Goal: Task Accomplishment & Management: Use online tool/utility

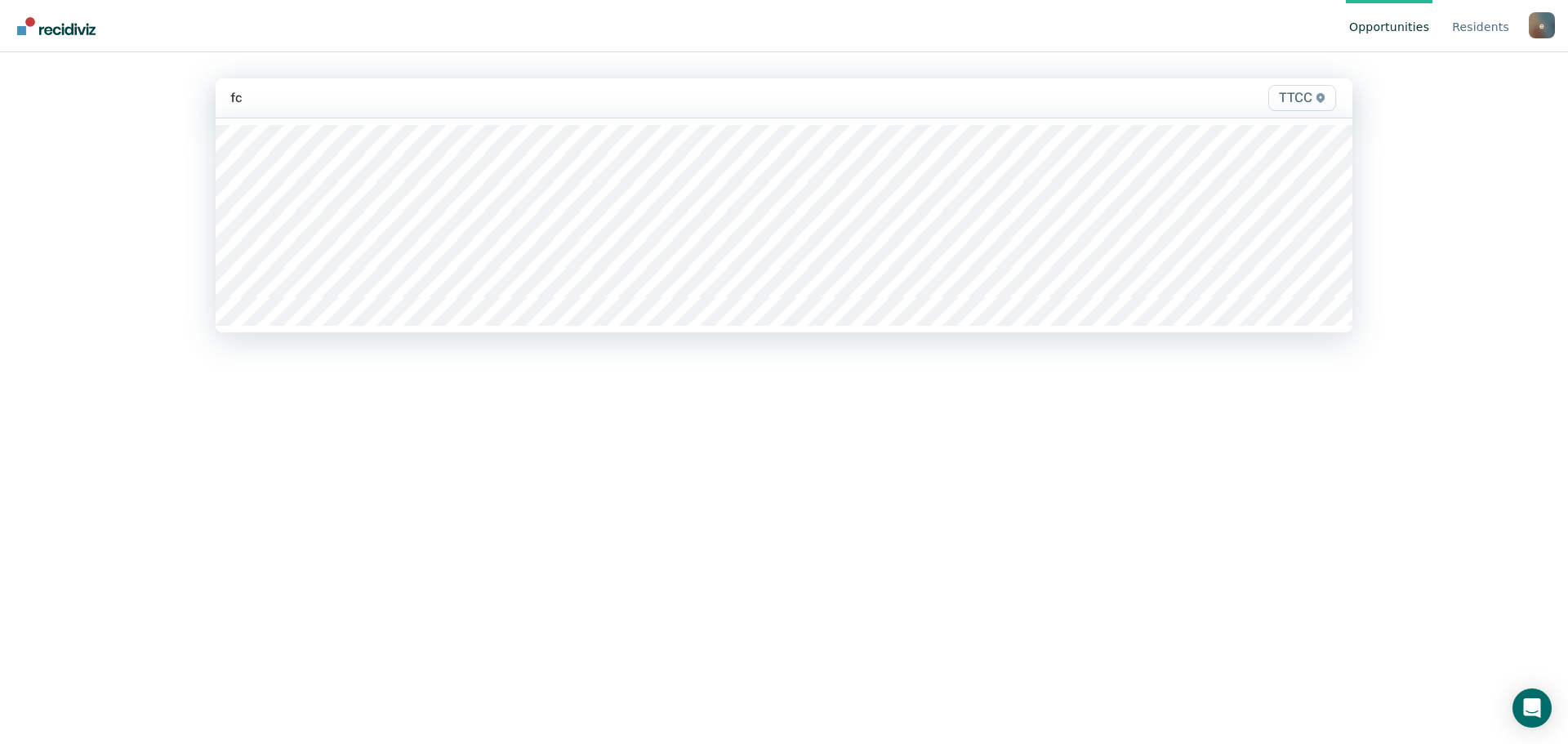
type input "fc2"
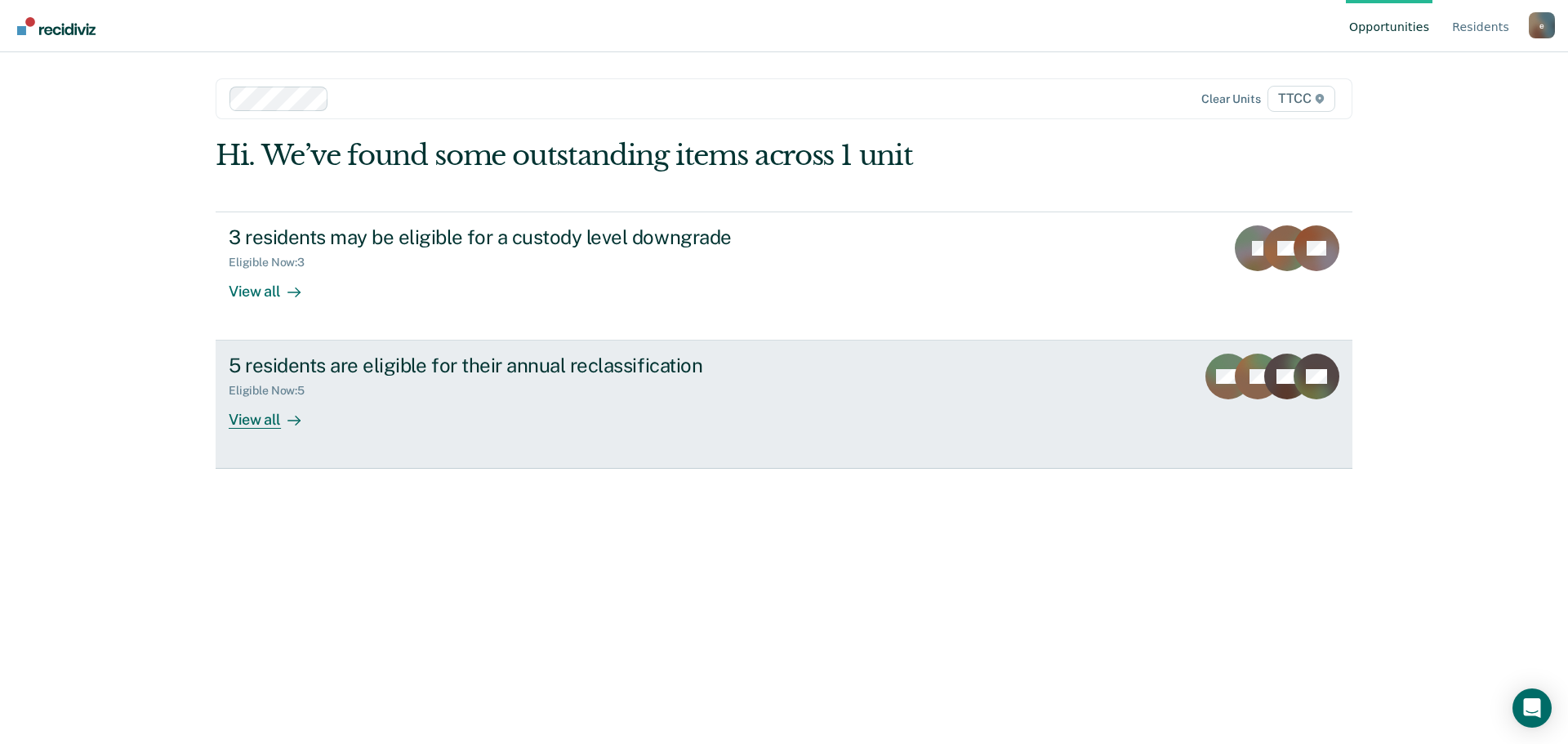
click at [267, 418] on div "View all" at bounding box center [275, 413] width 92 height 32
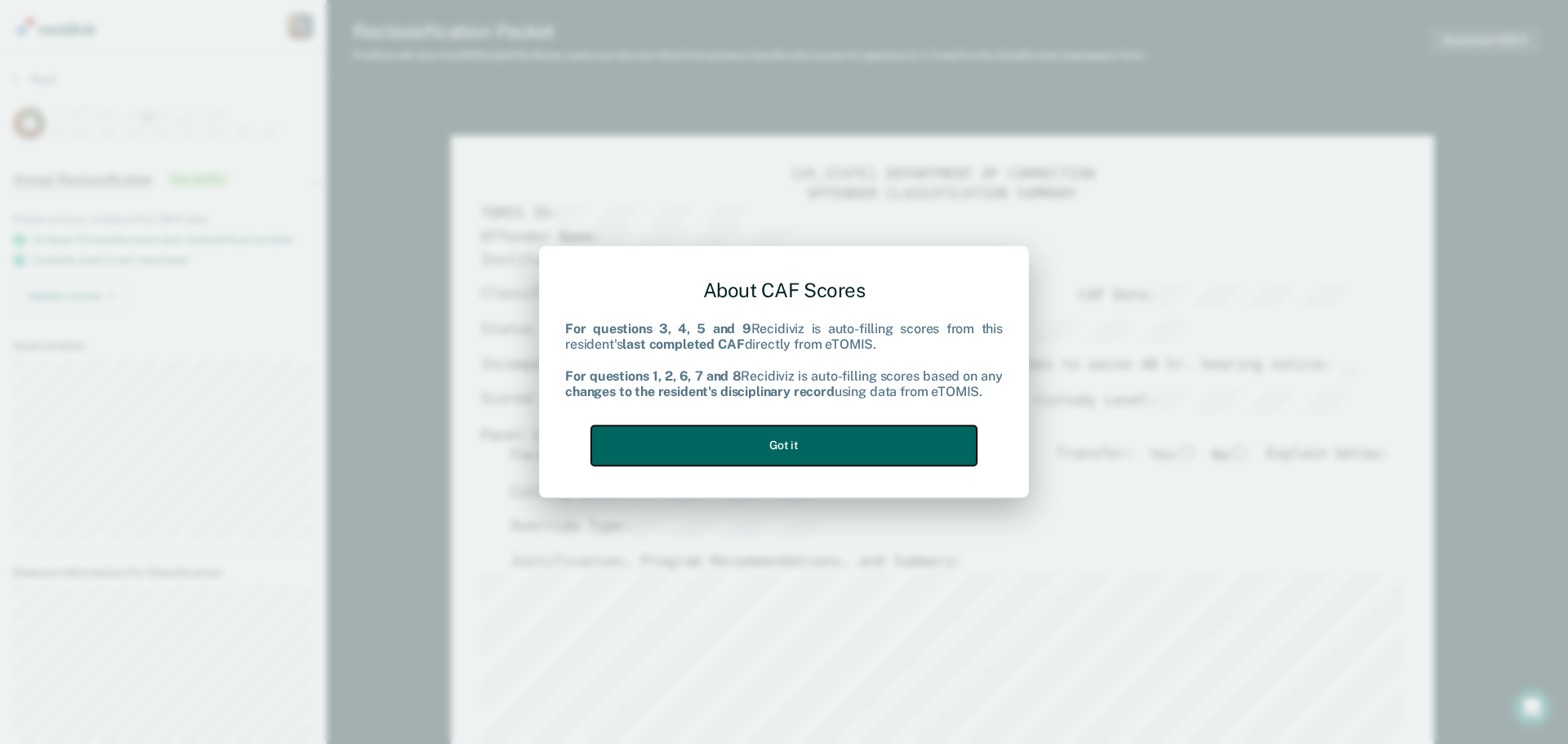
click at [854, 429] on button "Got it" at bounding box center [784, 445] width 386 height 40
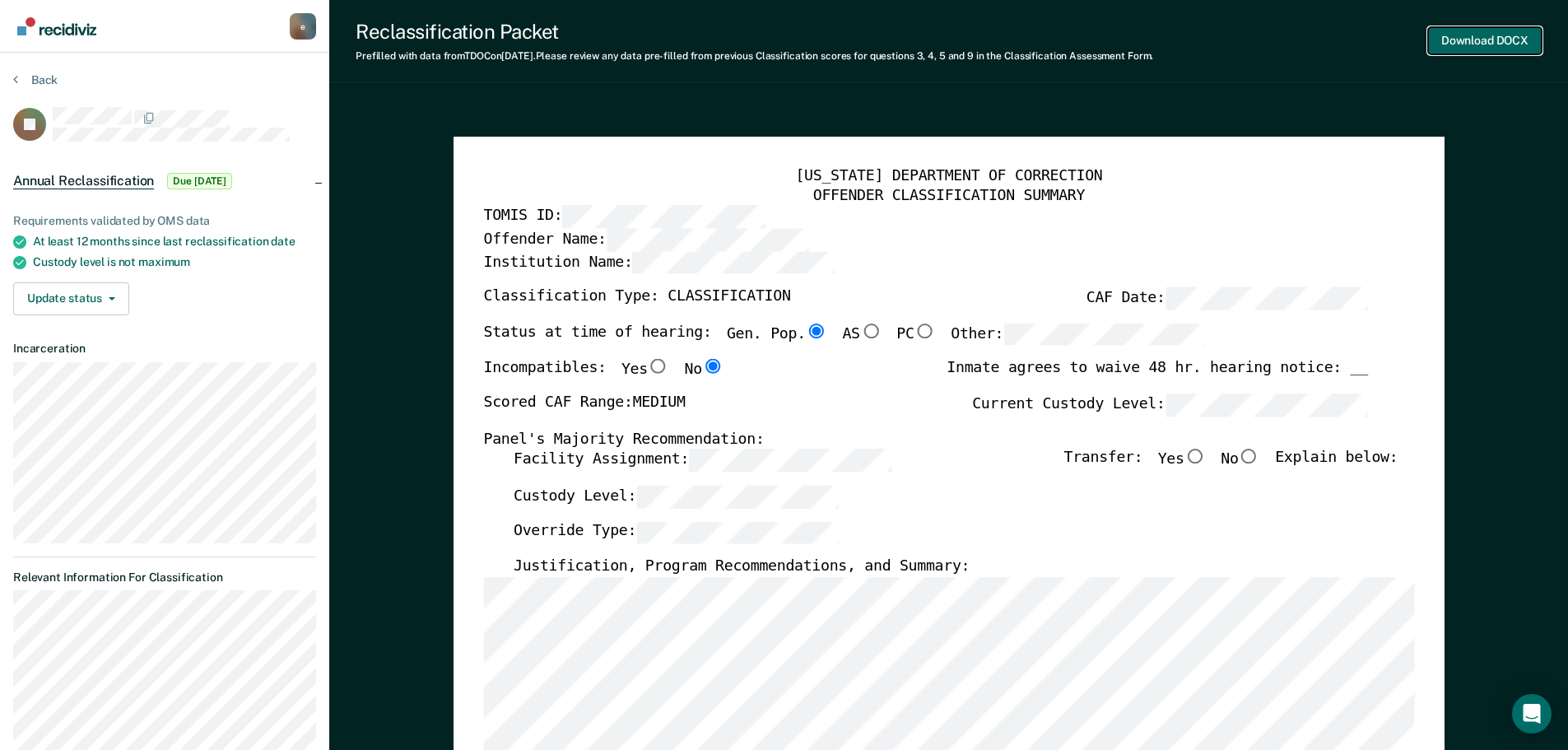
click at [1496, 34] on button "Download DOCX" at bounding box center [1485, 40] width 114 height 27
type textarea "x"
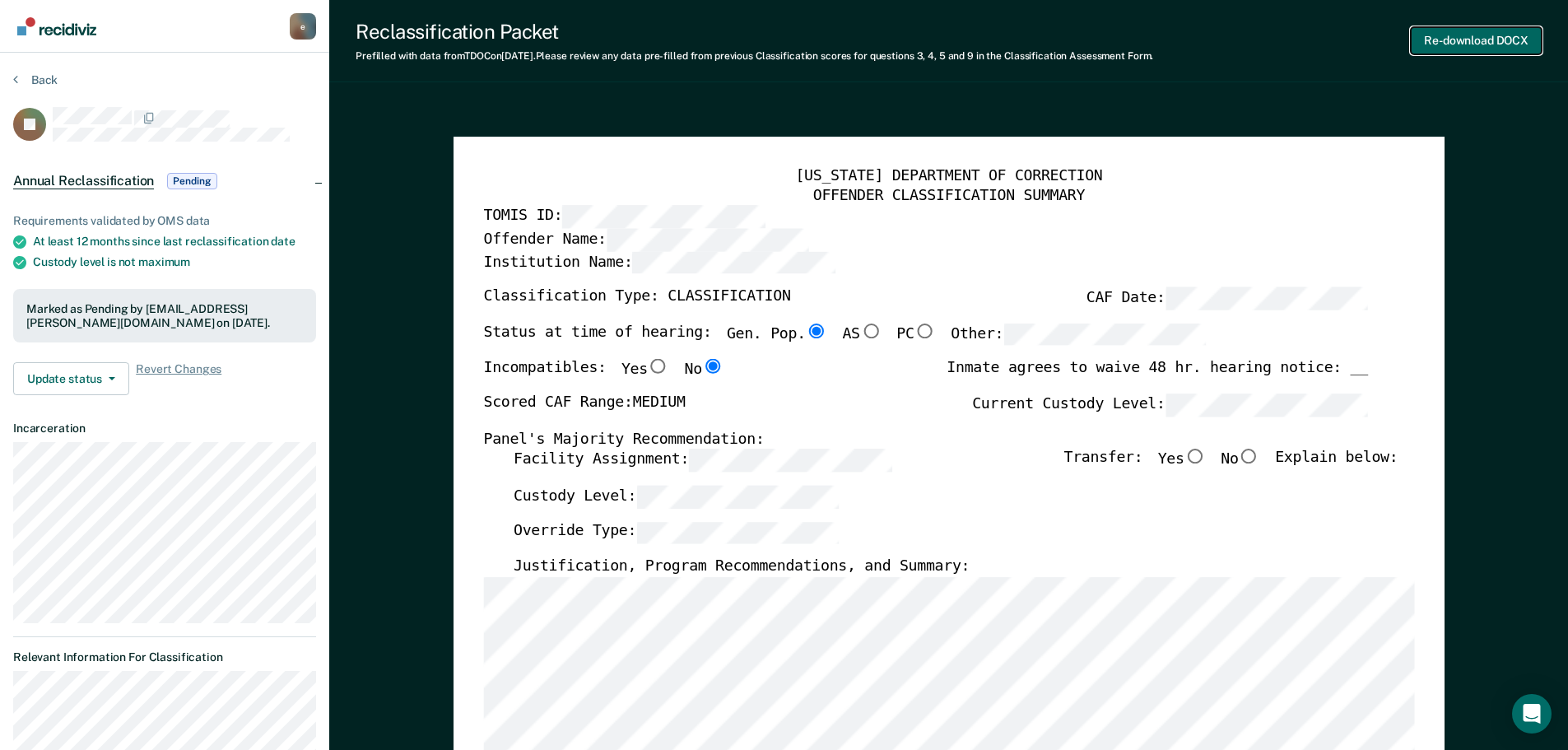
click at [1478, 42] on button "Re-download DOCX" at bounding box center [1475, 40] width 130 height 27
click at [43, 83] on button "Back" at bounding box center [35, 80] width 45 height 15
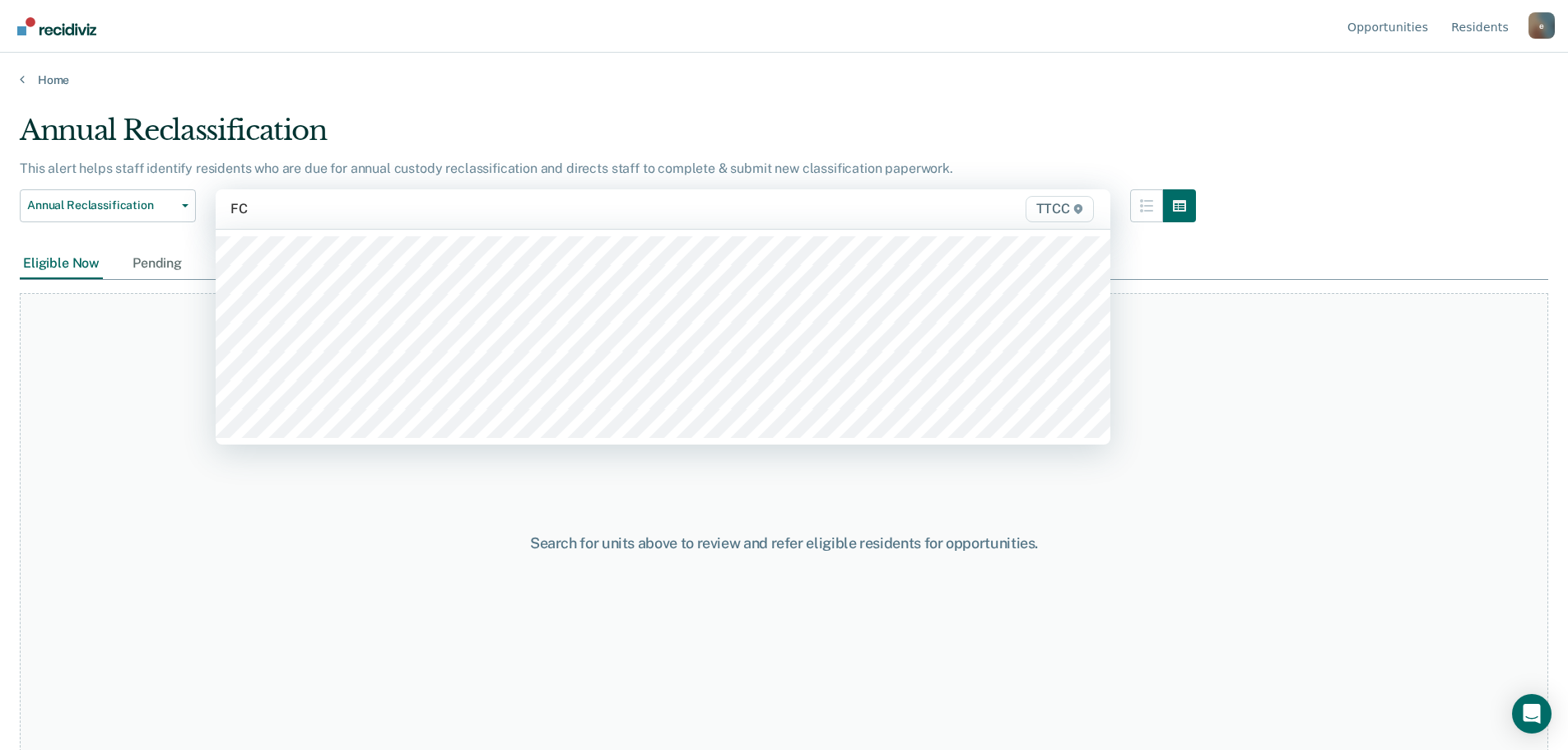
type input "FC1"
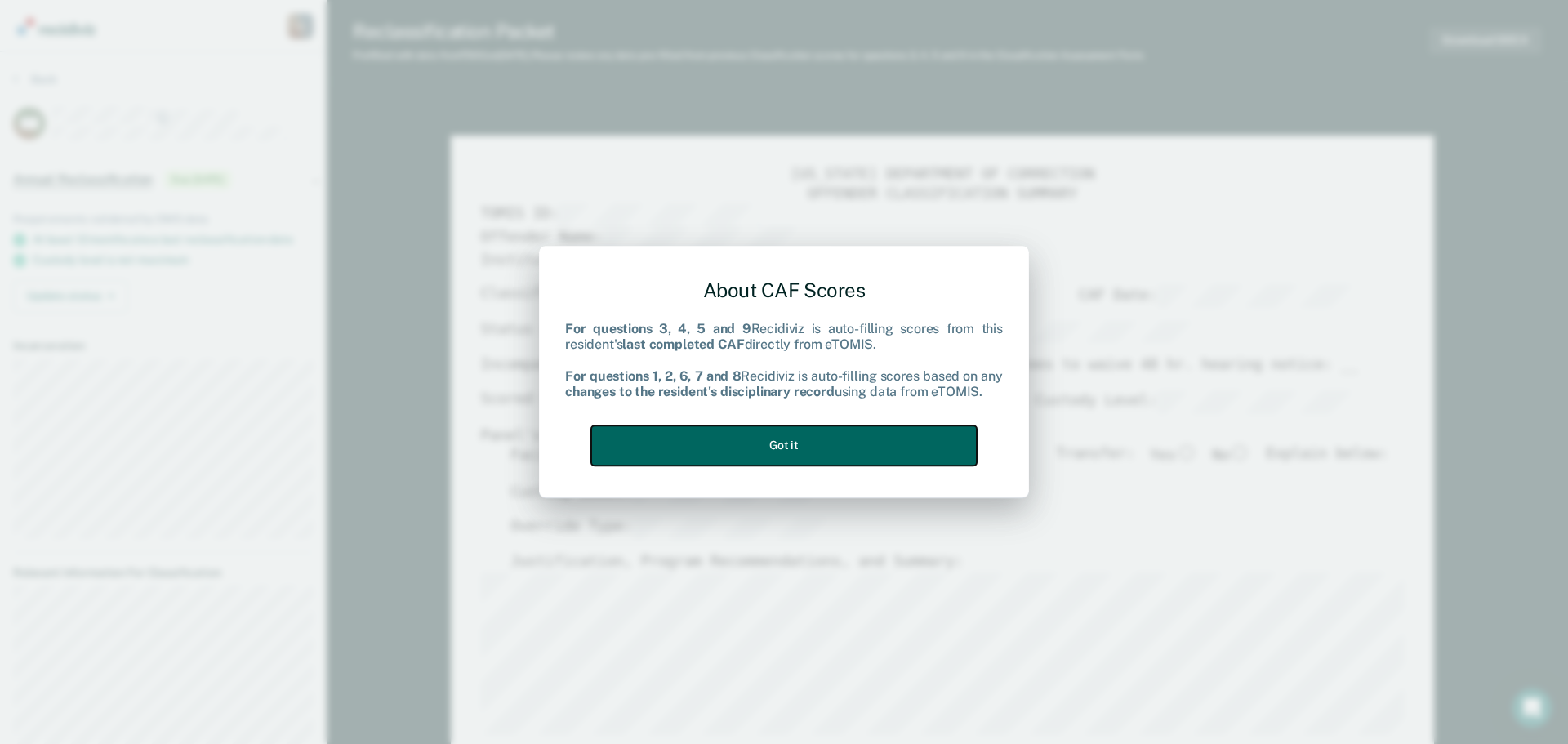
click at [887, 443] on button "Got it" at bounding box center [784, 445] width 386 height 40
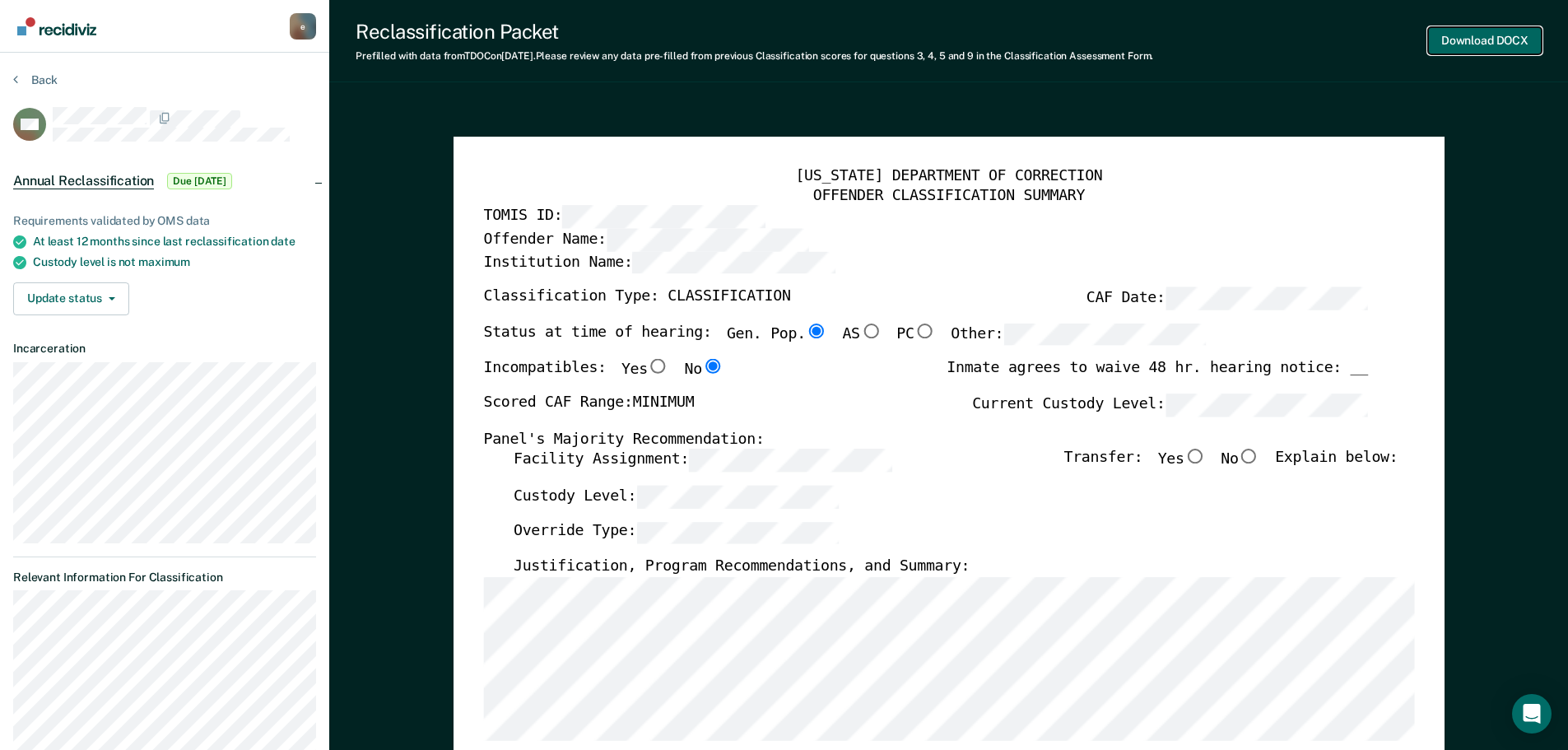
click at [1508, 34] on button "Download DOCX" at bounding box center [1485, 40] width 114 height 27
type textarea "x"
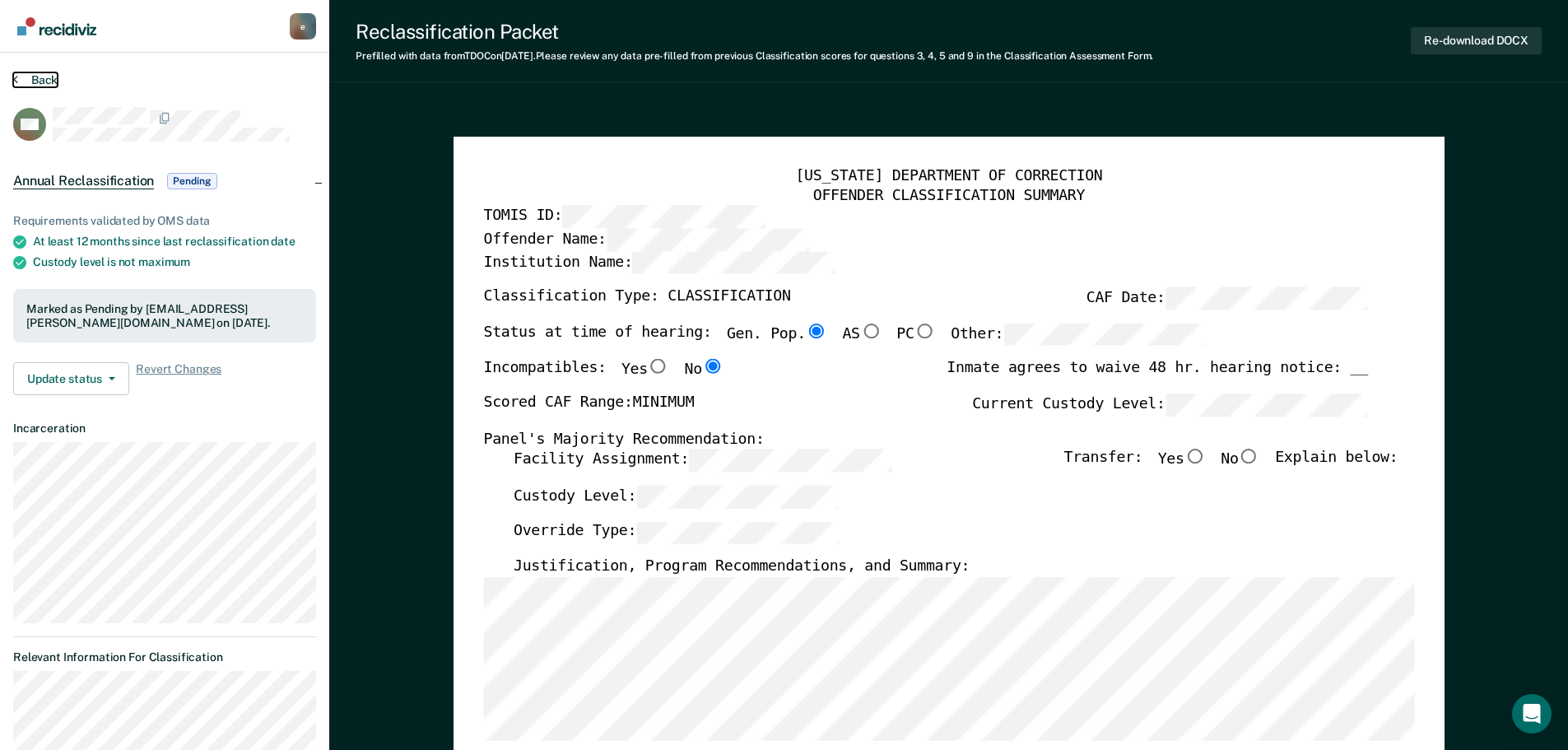
click at [48, 83] on button "Back" at bounding box center [35, 80] width 45 height 15
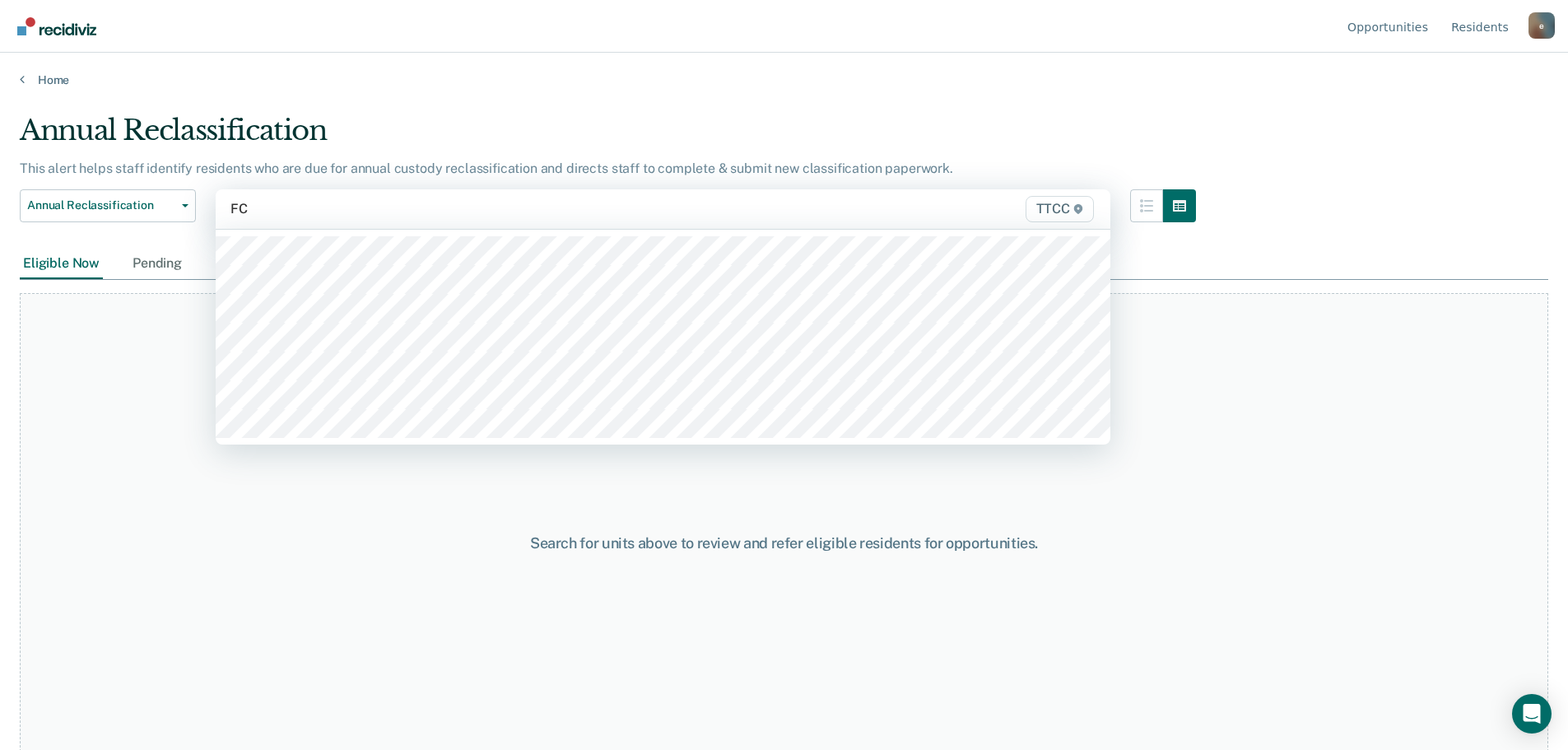
type input "FC1"
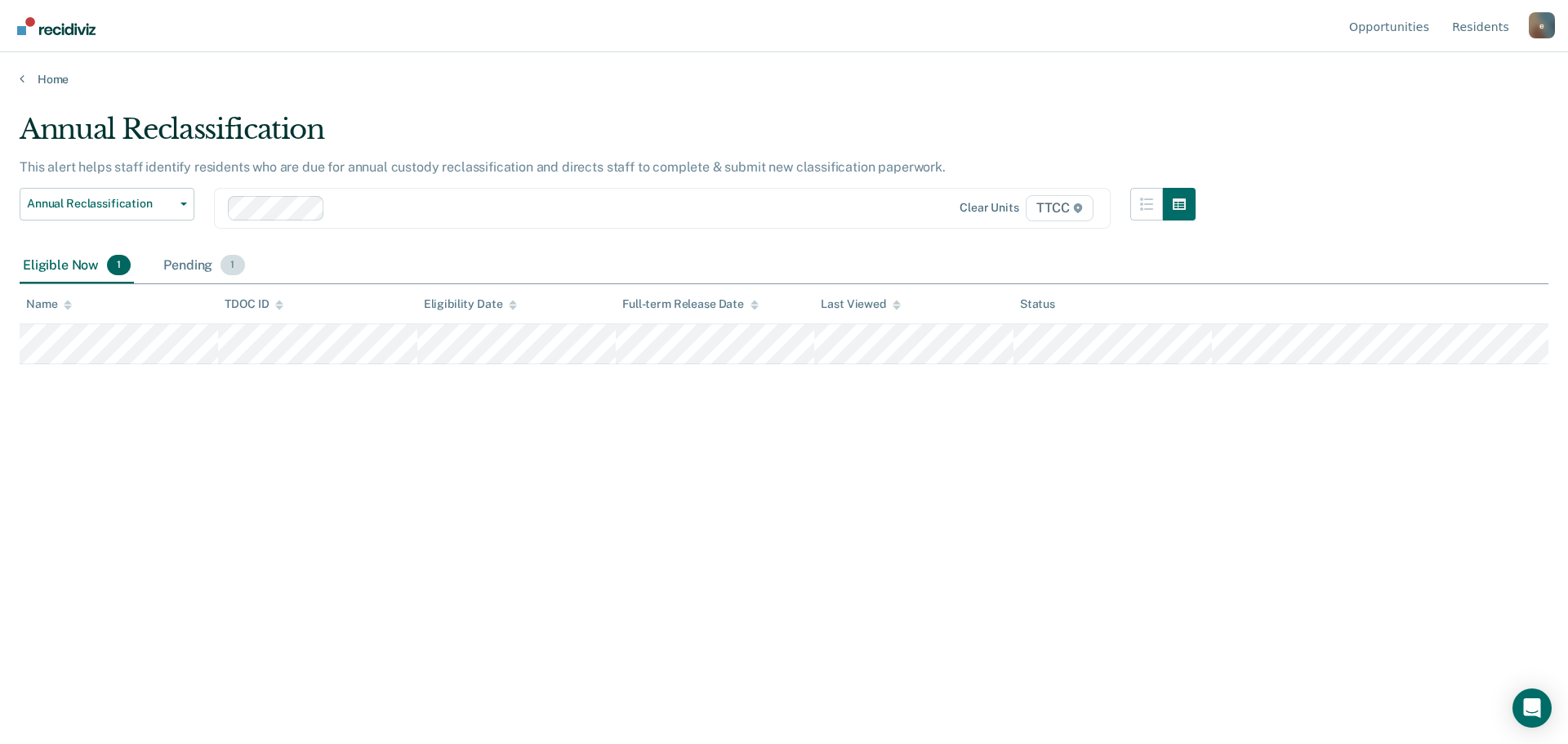
click at [212, 276] on div "Pending 1" at bounding box center [204, 266] width 88 height 36
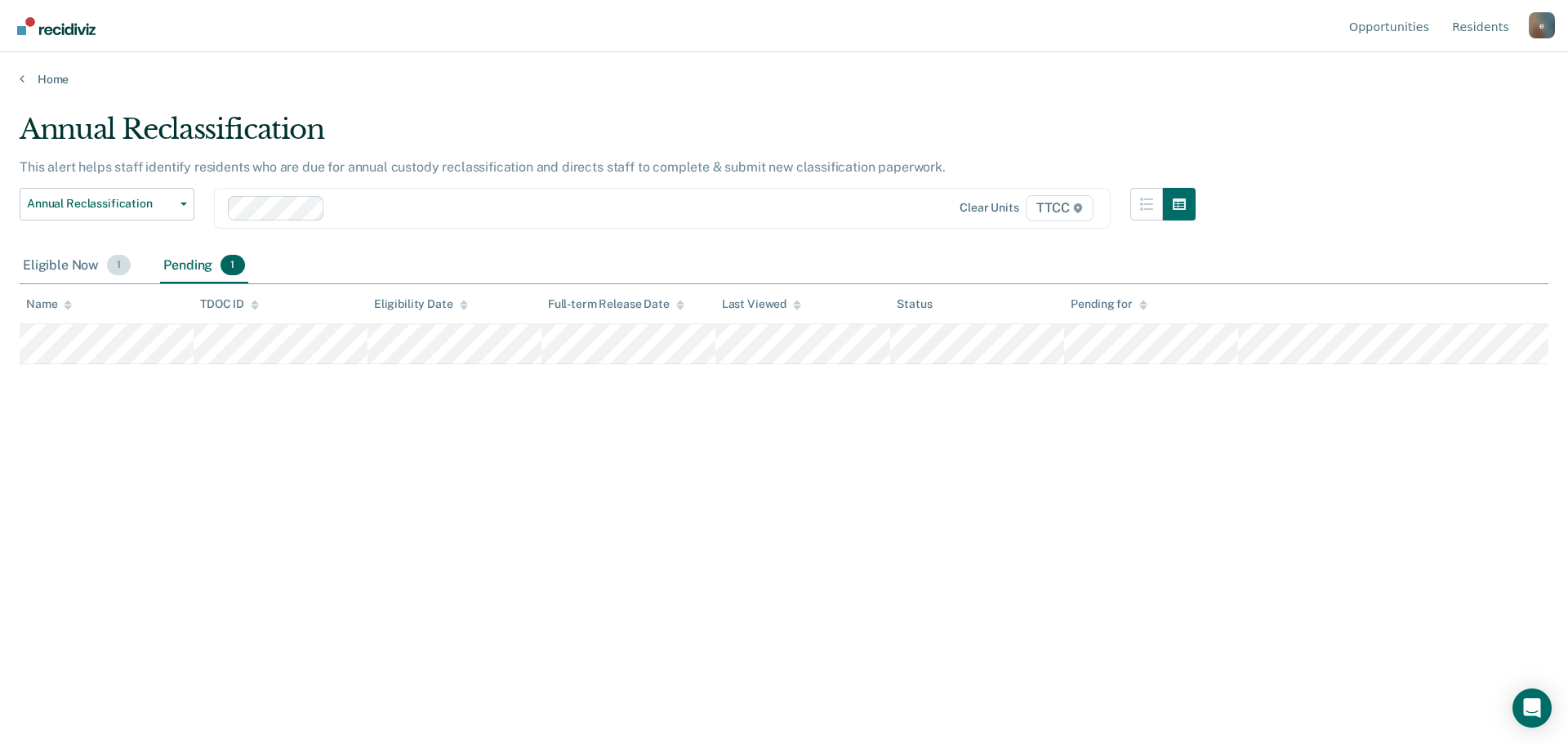
click at [80, 271] on div "Eligible Now 1" at bounding box center [76, 266] width 114 height 36
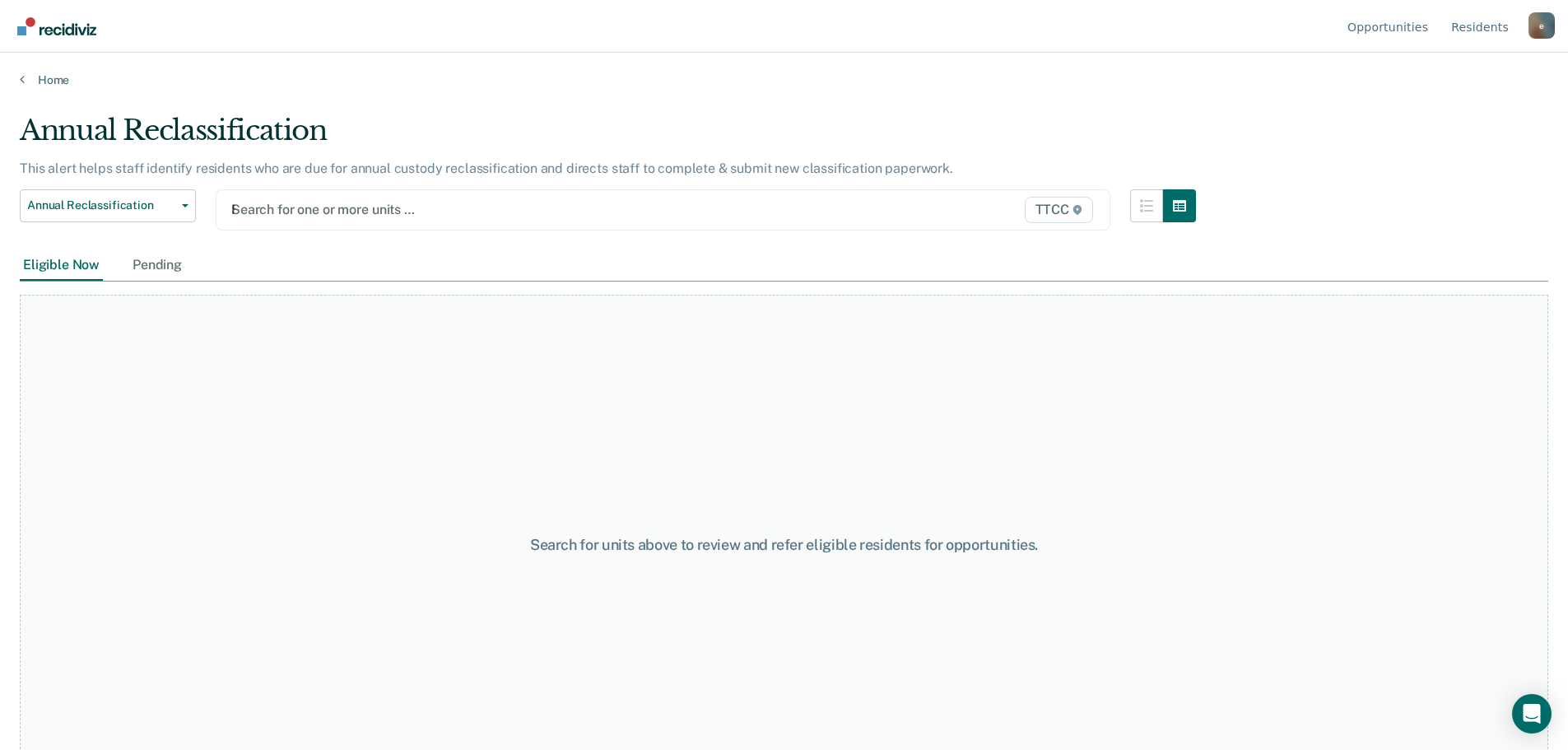
type input "FC"
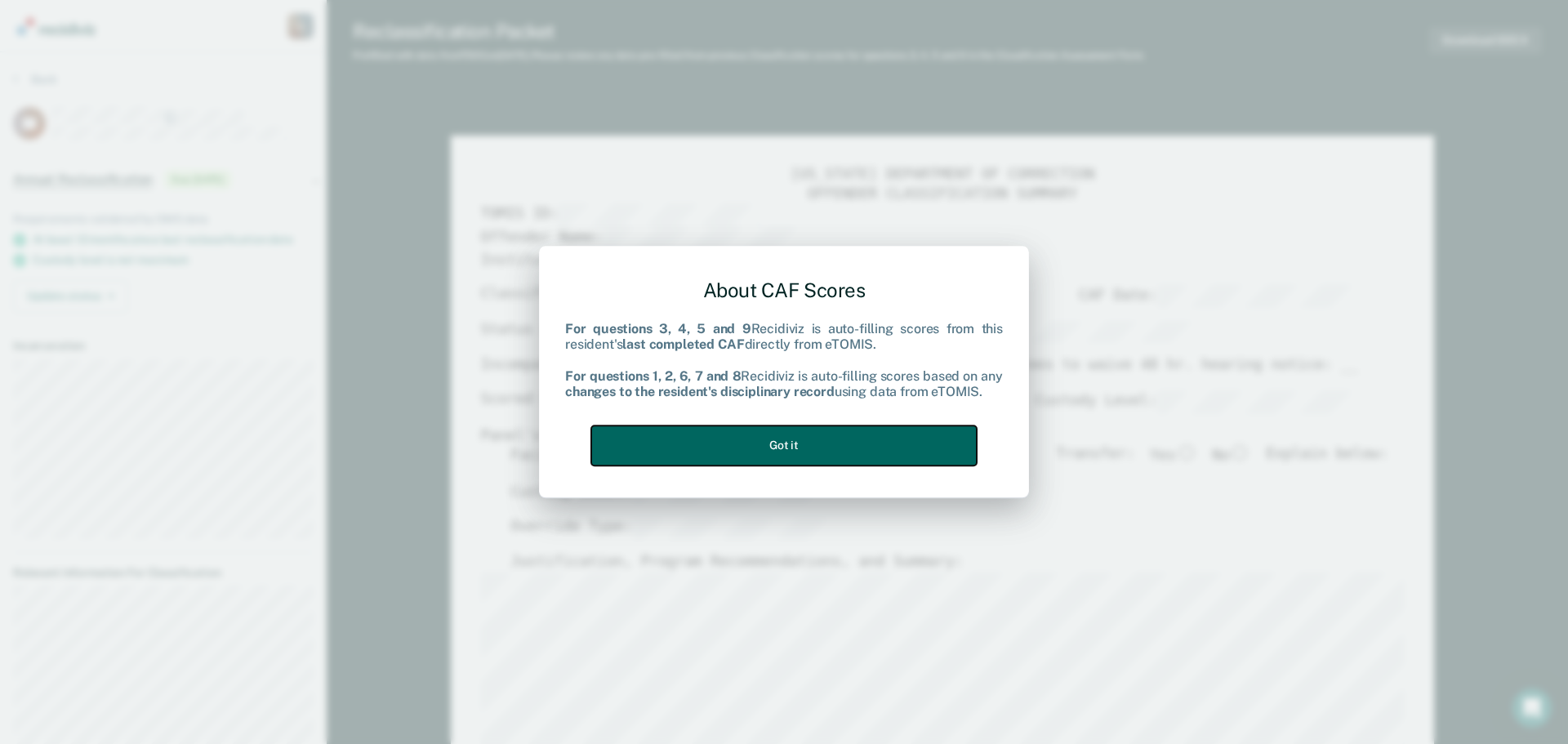
click at [853, 448] on button "Got it" at bounding box center [784, 445] width 386 height 40
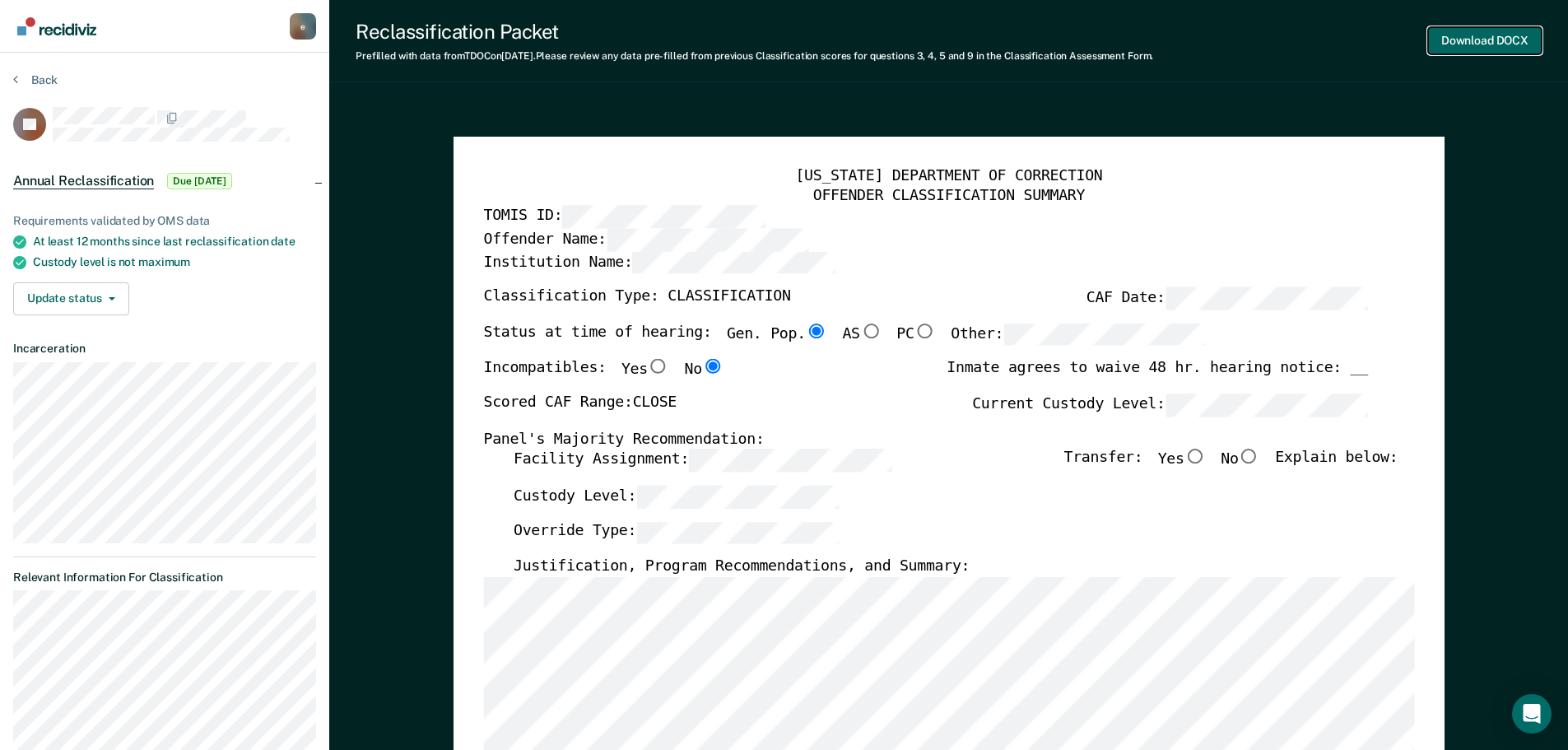
click at [1468, 35] on button "Download DOCX" at bounding box center [1485, 40] width 114 height 27
type textarea "x"
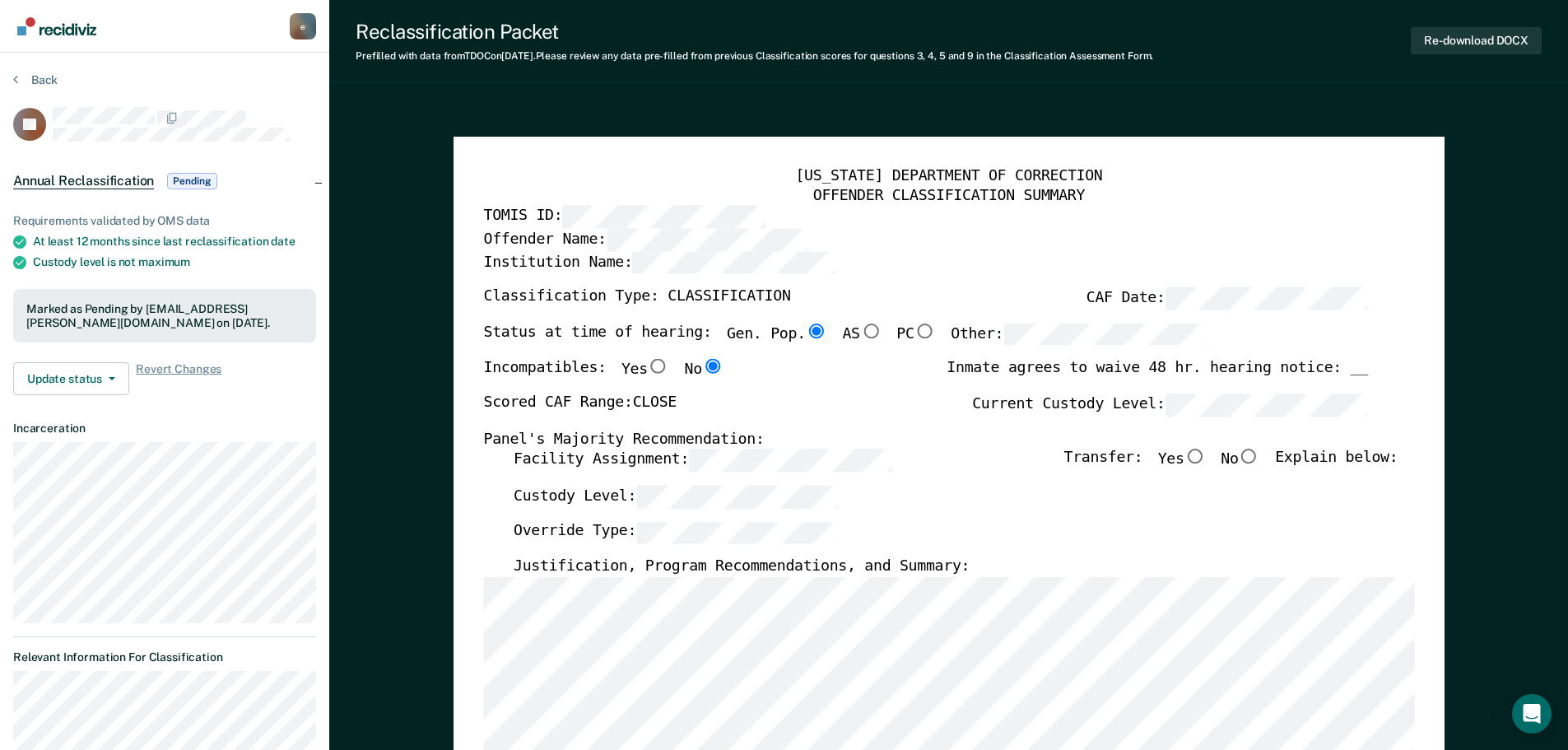
click at [28, 28] on img "Go to Recidiviz Home" at bounding box center [57, 27] width 79 height 19
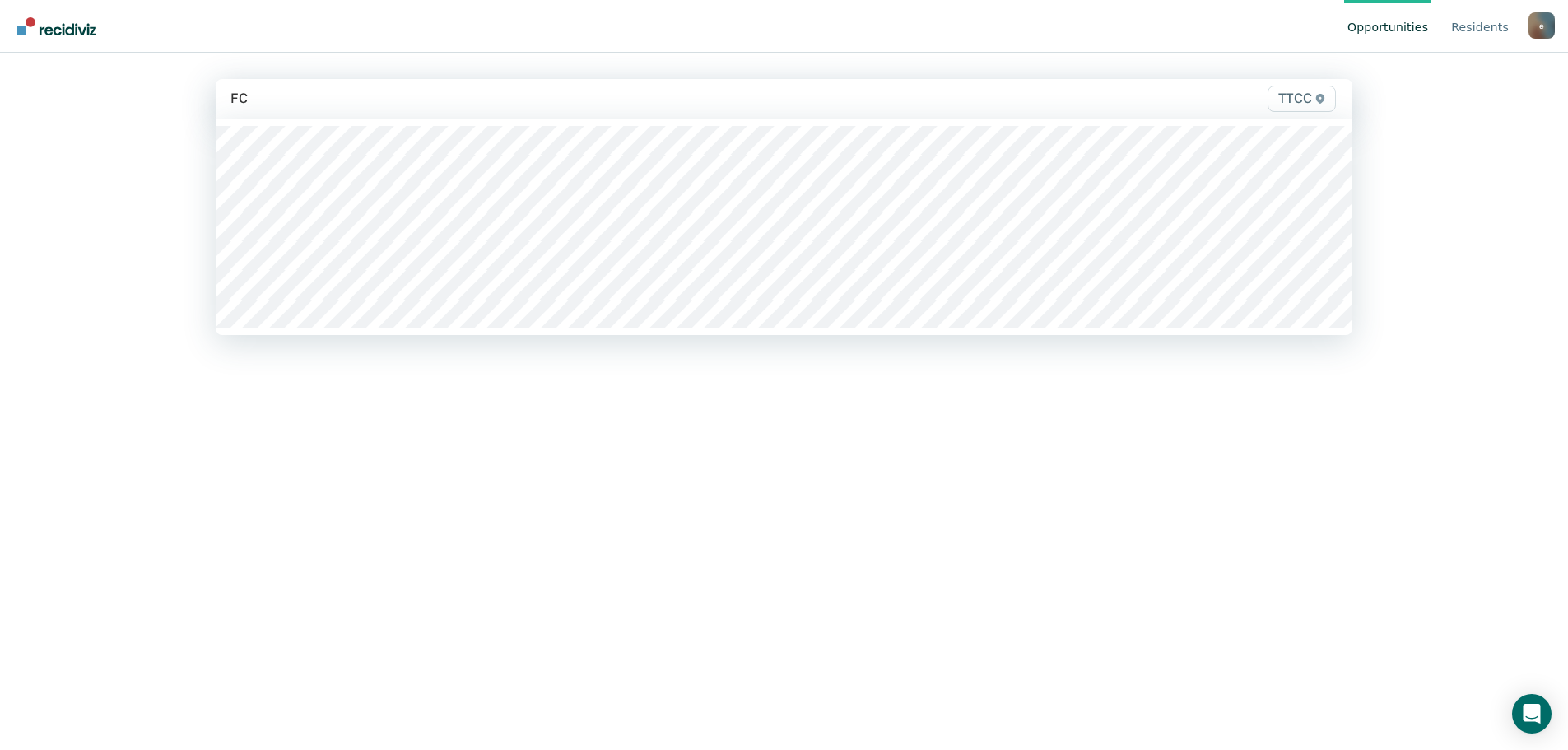
type input "FC2"
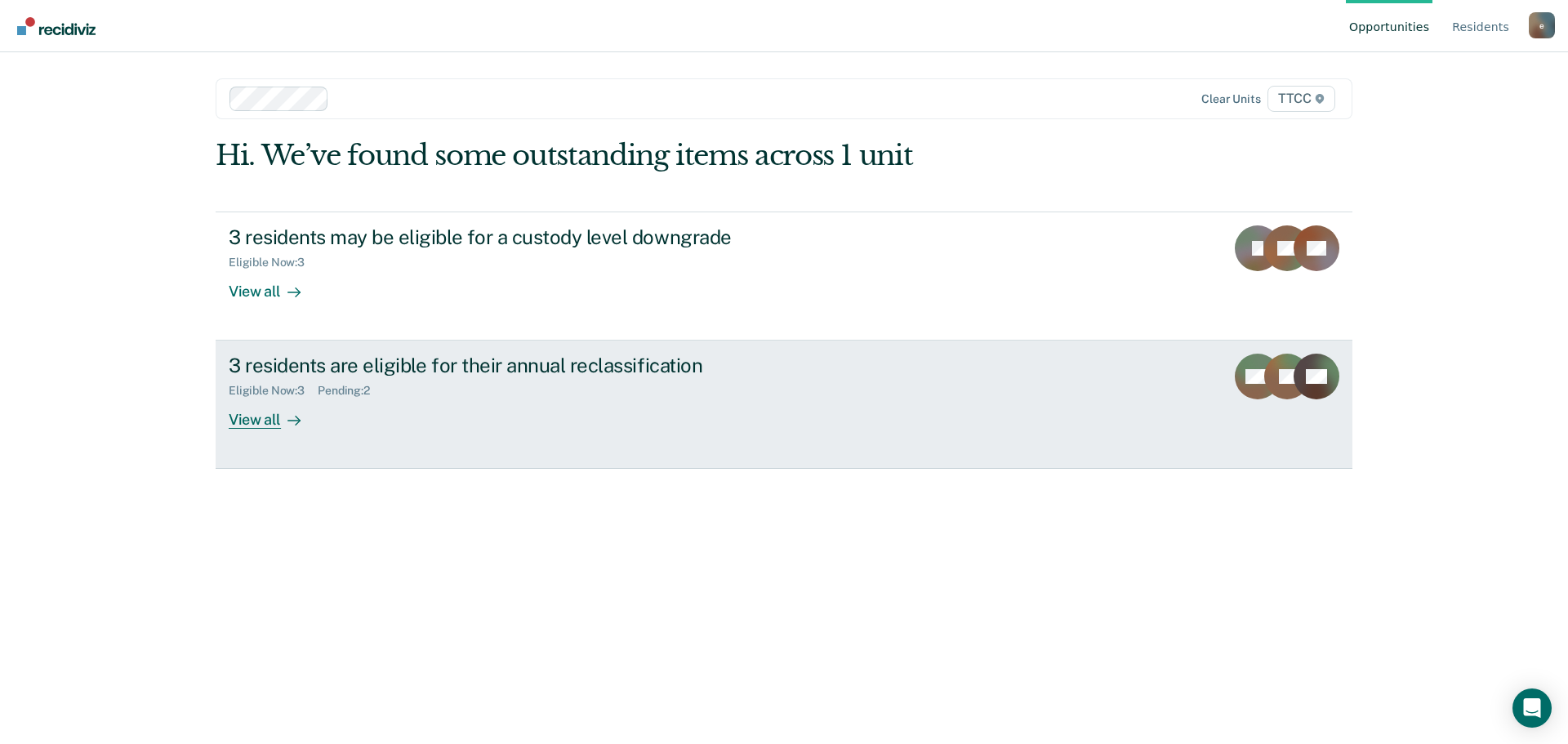
click at [268, 418] on div "View all" at bounding box center [275, 413] width 92 height 32
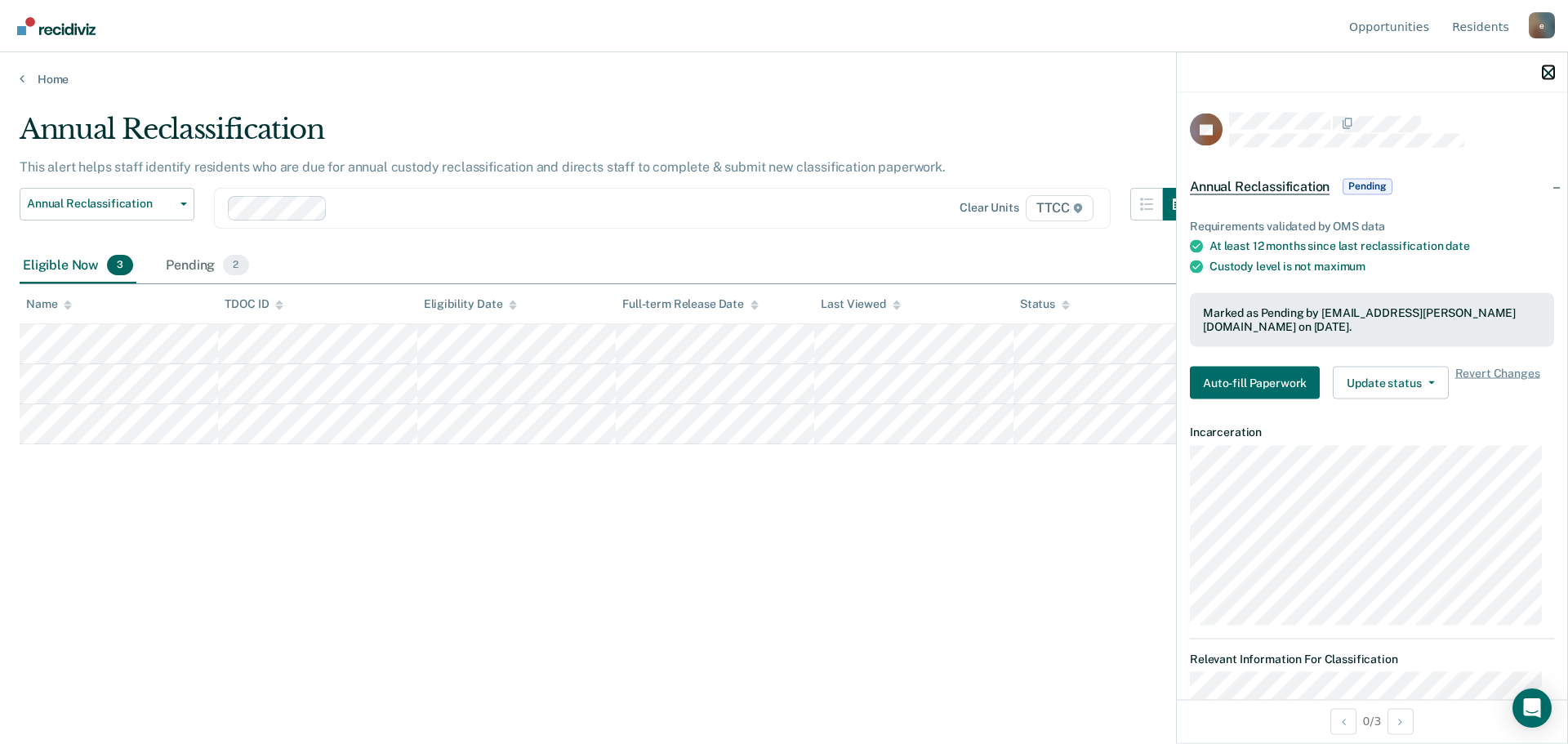
click at [1547, 70] on icon "button" at bounding box center [1548, 73] width 12 height 12
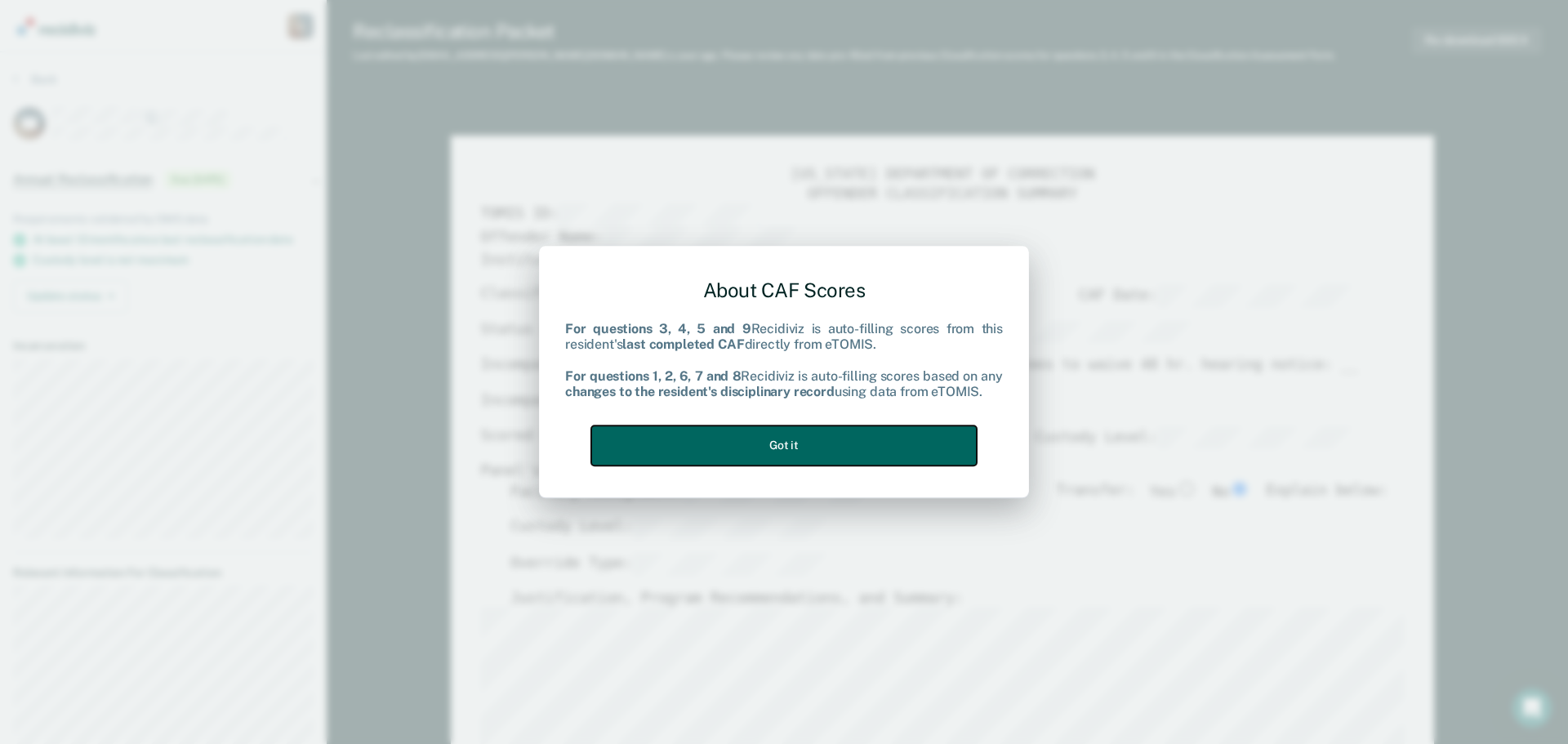
click at [800, 436] on button "Got it" at bounding box center [784, 445] width 386 height 40
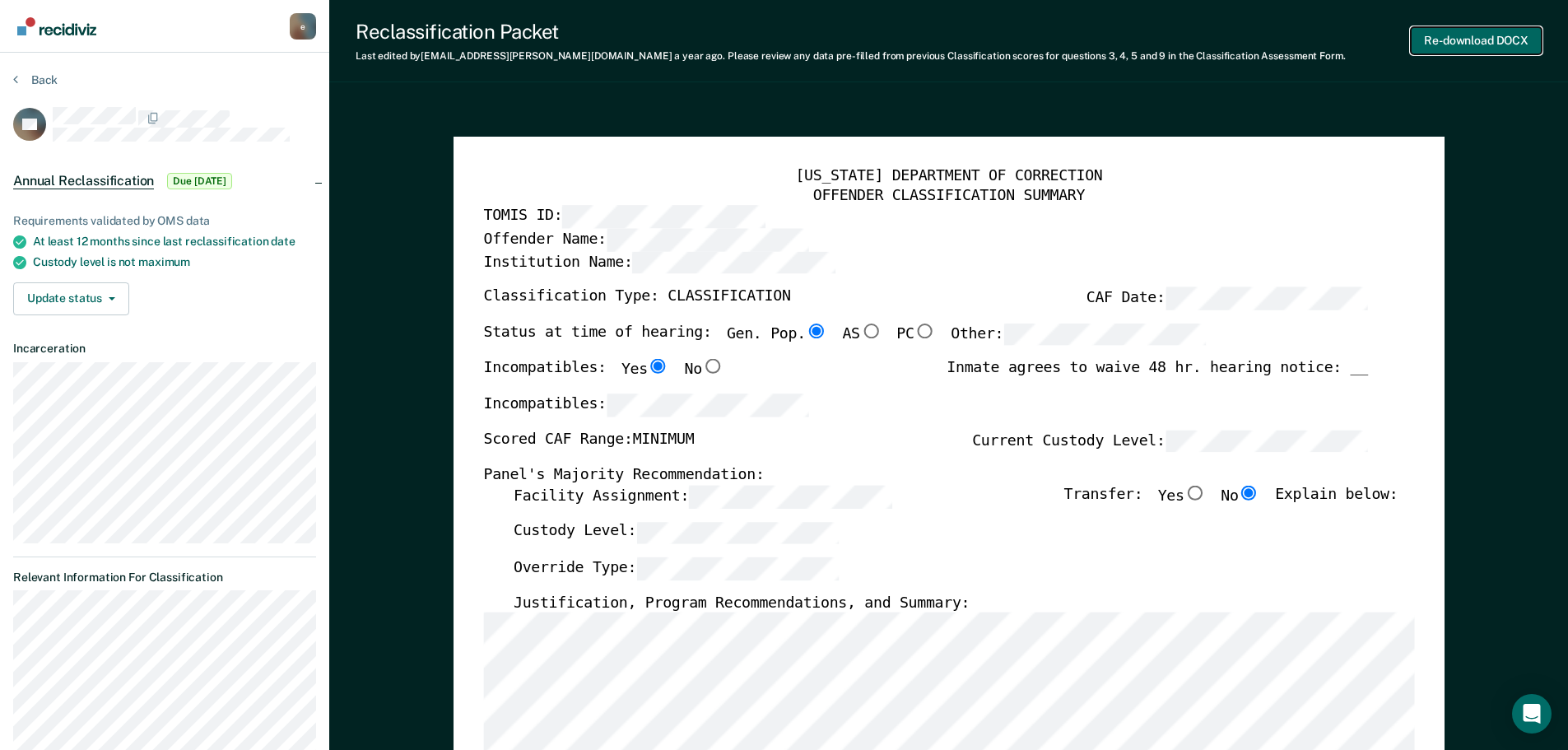
click at [1472, 43] on button "Re-download DOCX" at bounding box center [1475, 40] width 130 height 27
type textarea "x"
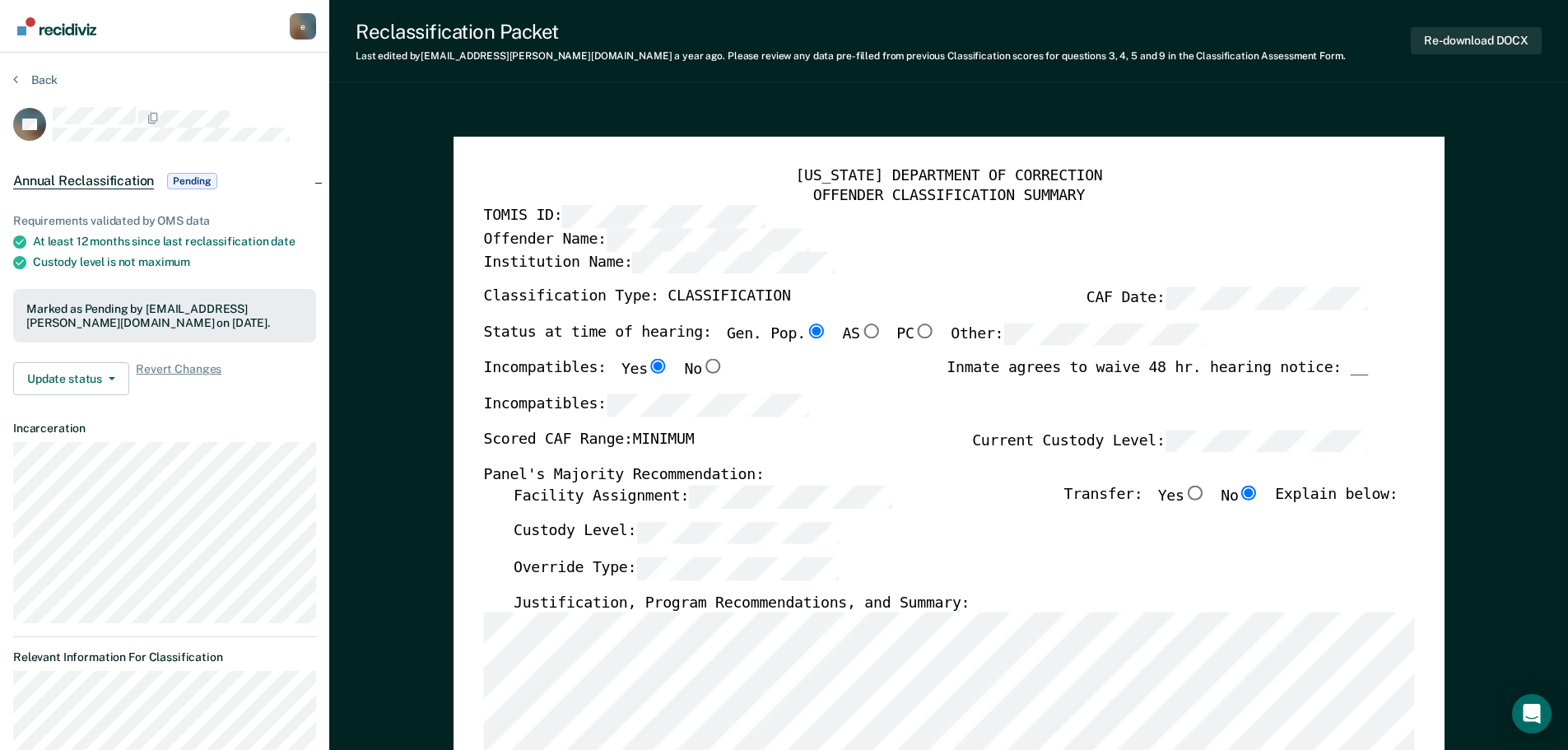
click at [56, 30] on img "Go to Recidiviz Home" at bounding box center [57, 27] width 79 height 19
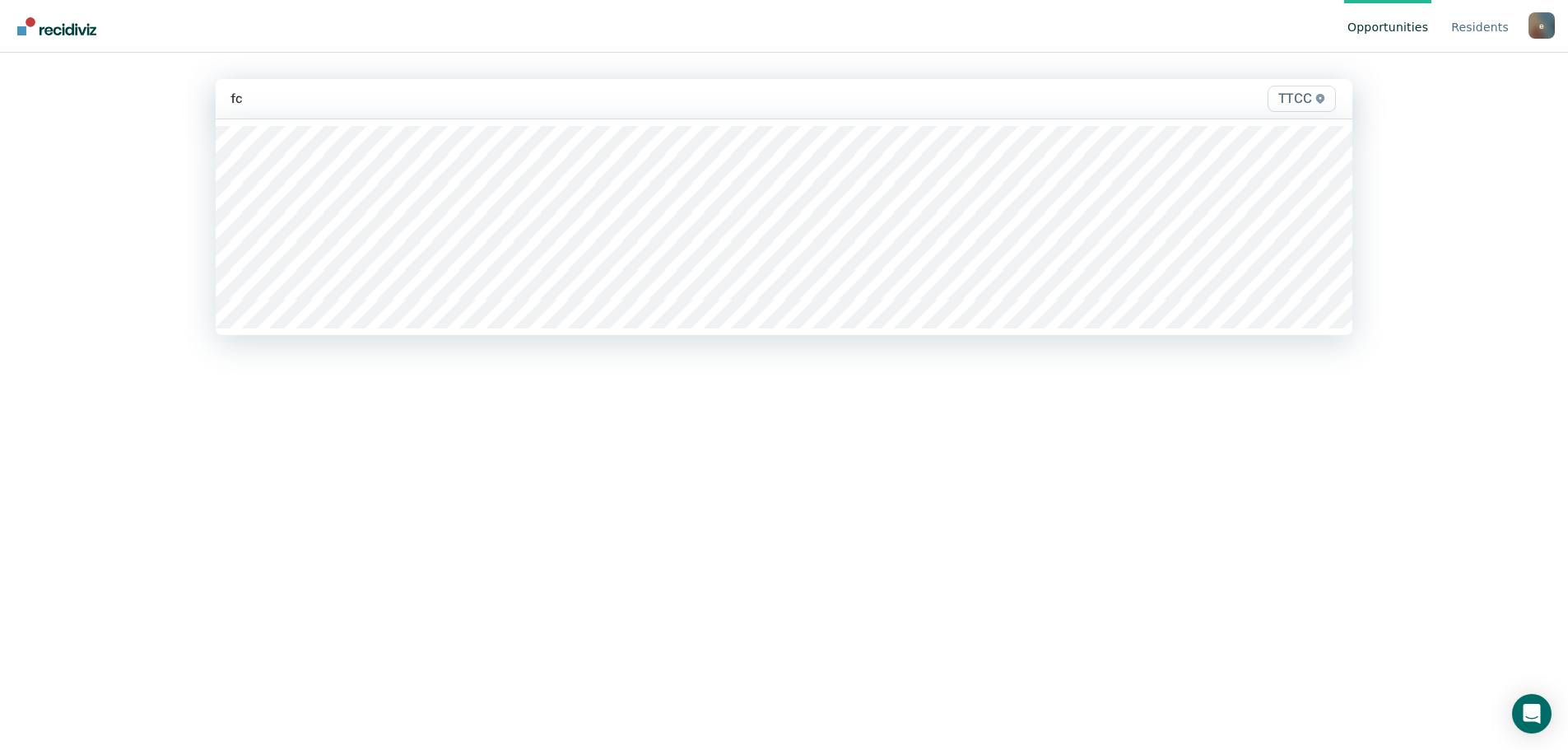
type input "fc2"
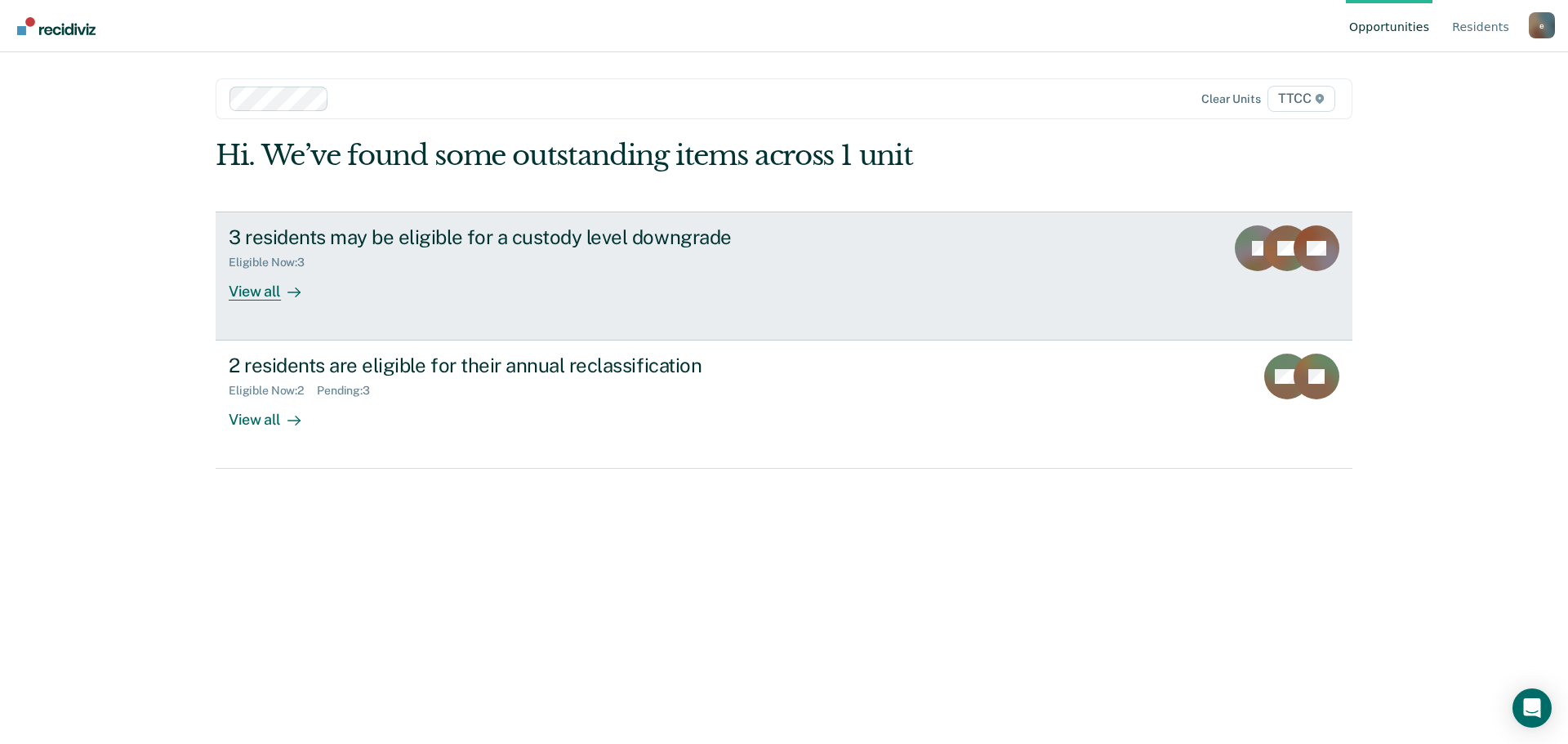
click at [272, 291] on div "View all" at bounding box center [275, 285] width 92 height 32
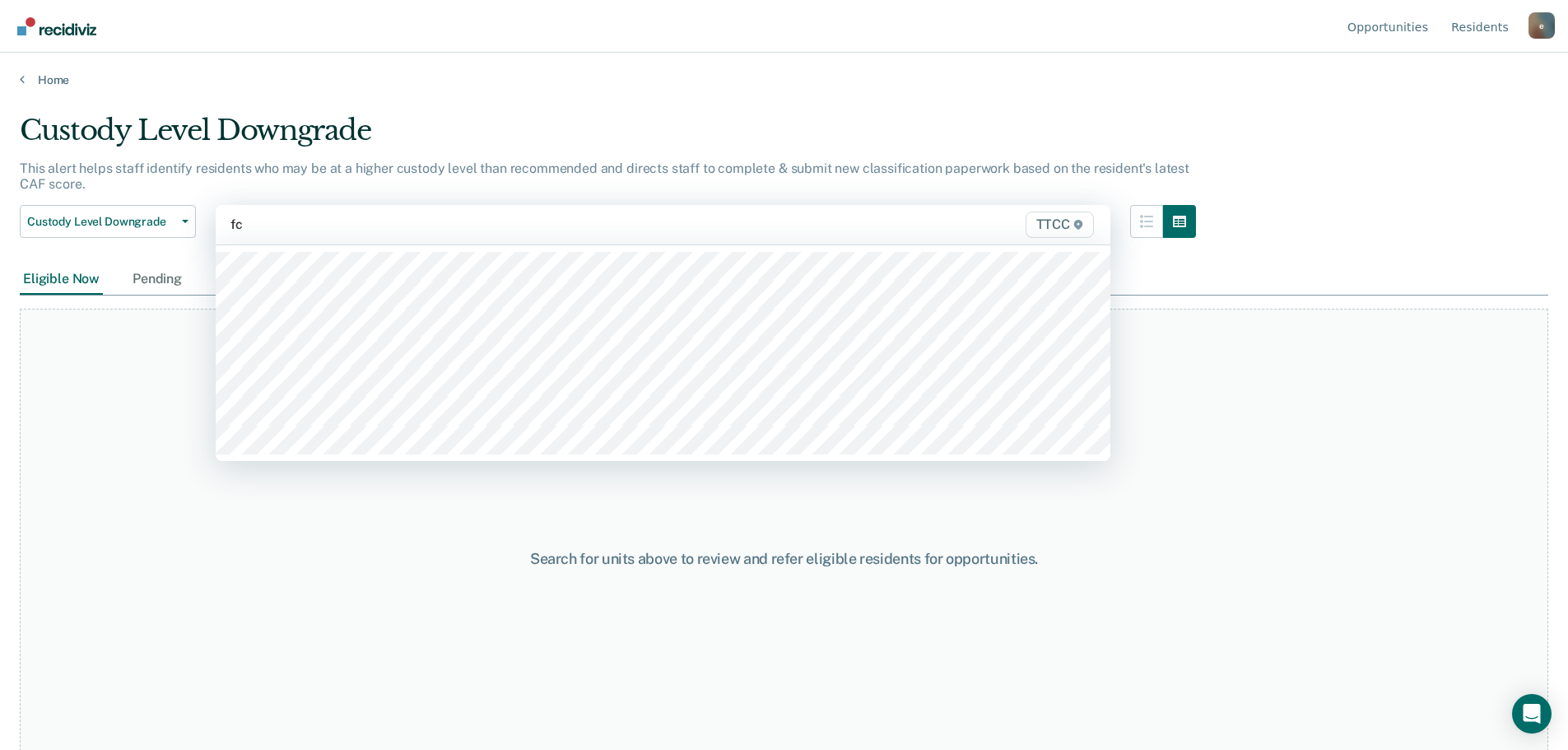
type input "fc2"
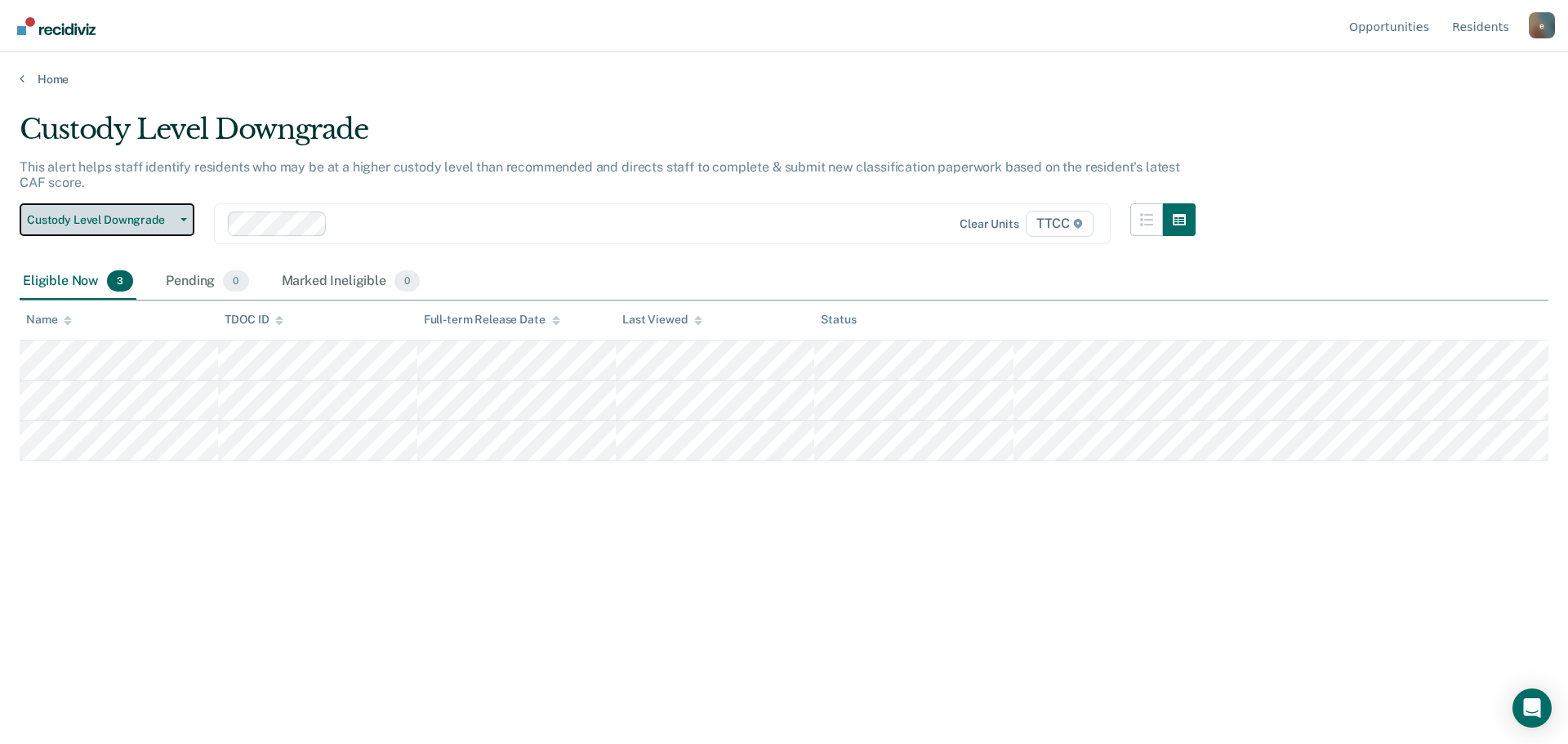
click at [110, 229] on button "Custody Level Downgrade" at bounding box center [106, 219] width 175 height 33
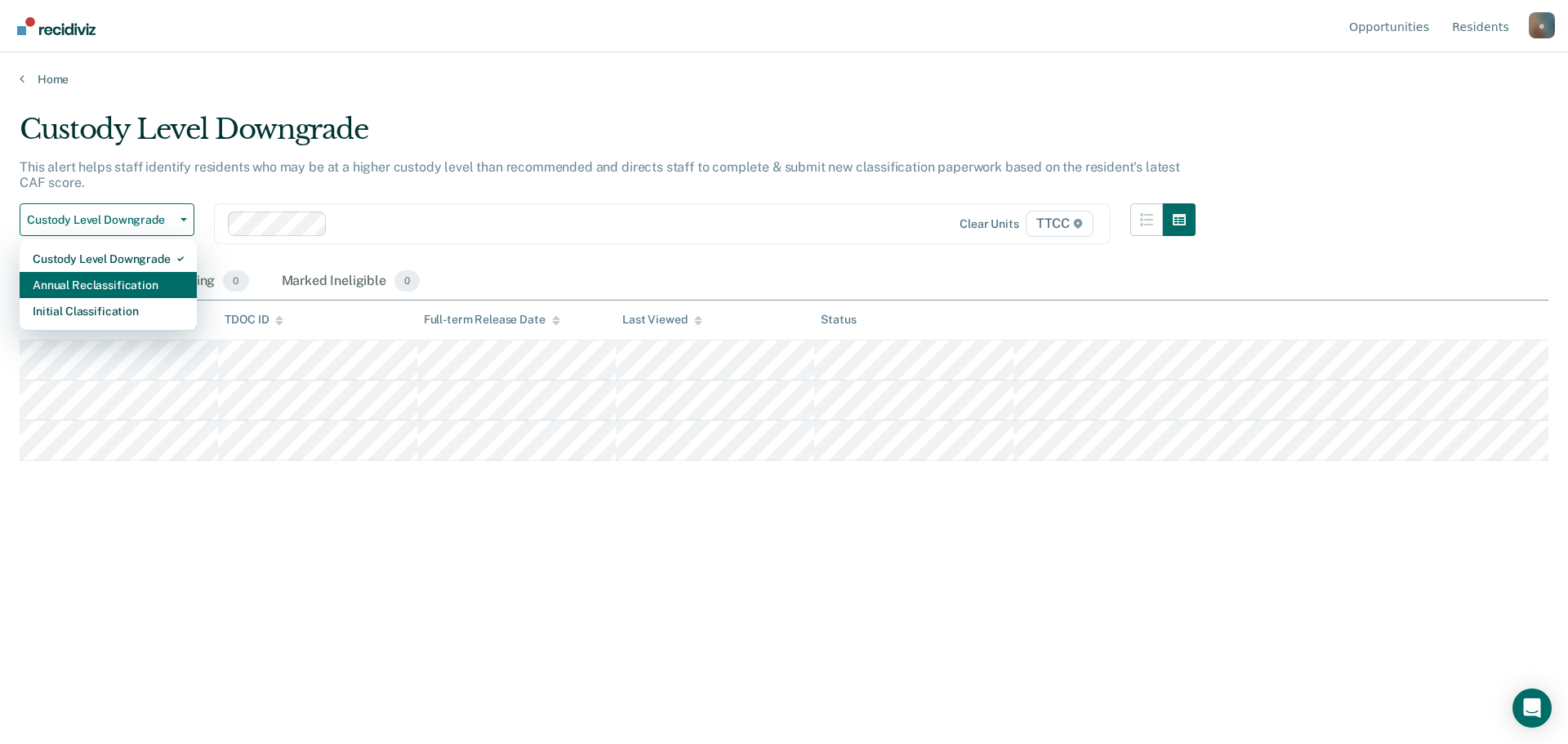
click at [89, 291] on div "Annual Reclassification" at bounding box center [108, 285] width 151 height 26
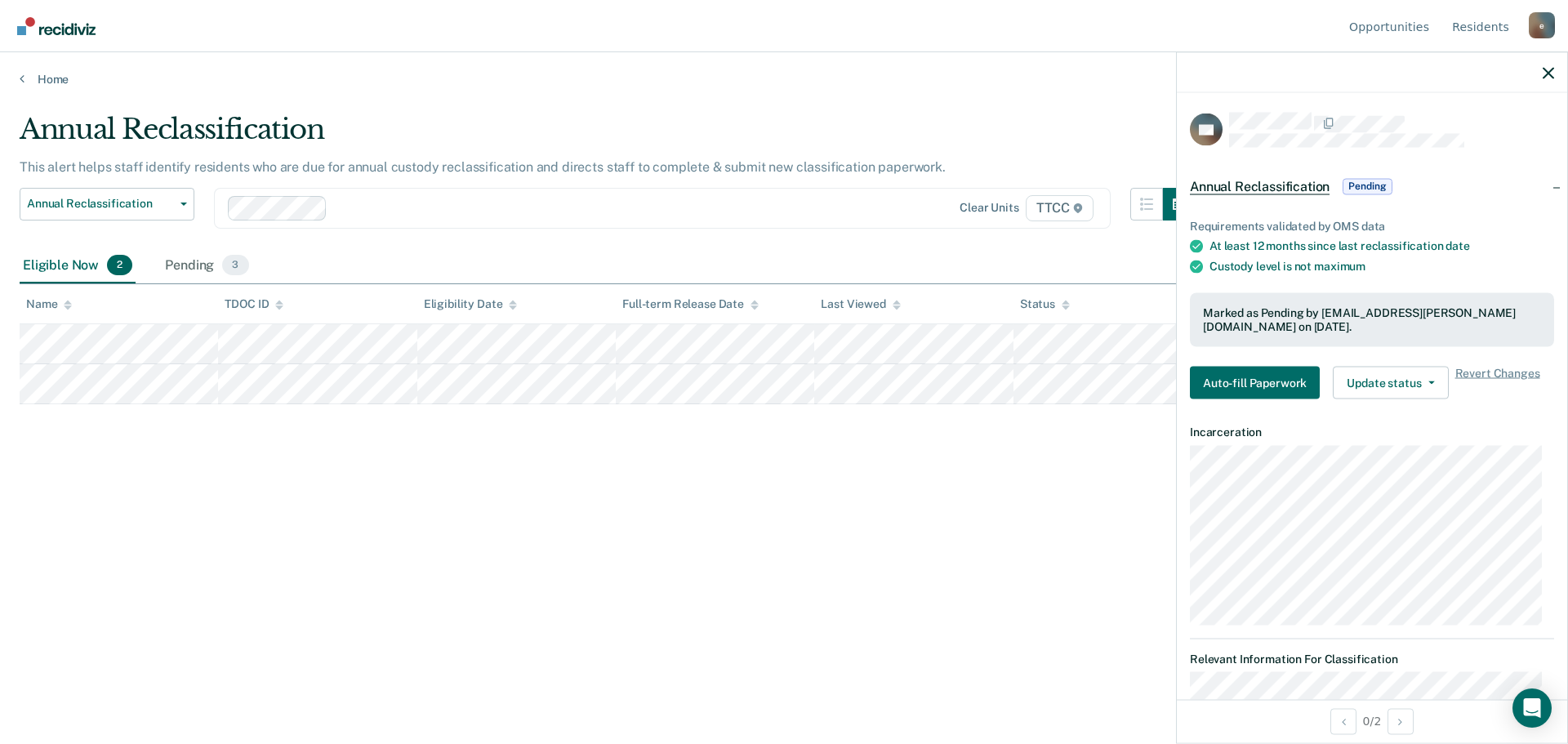
drag, startPoint x: 840, startPoint y: 486, endPoint x: 996, endPoint y: 425, distance: 167.5
click at [841, 486] on div "Annual Reclassification This alert helps staff identify residents who are due f…" at bounding box center [783, 367] width 1529 height 509
click at [1033, 524] on div "Annual Reclassification This alert helps staff identify residents who are due f…" at bounding box center [783, 367] width 1529 height 509
click at [1550, 78] on icon "button" at bounding box center [1548, 73] width 12 height 12
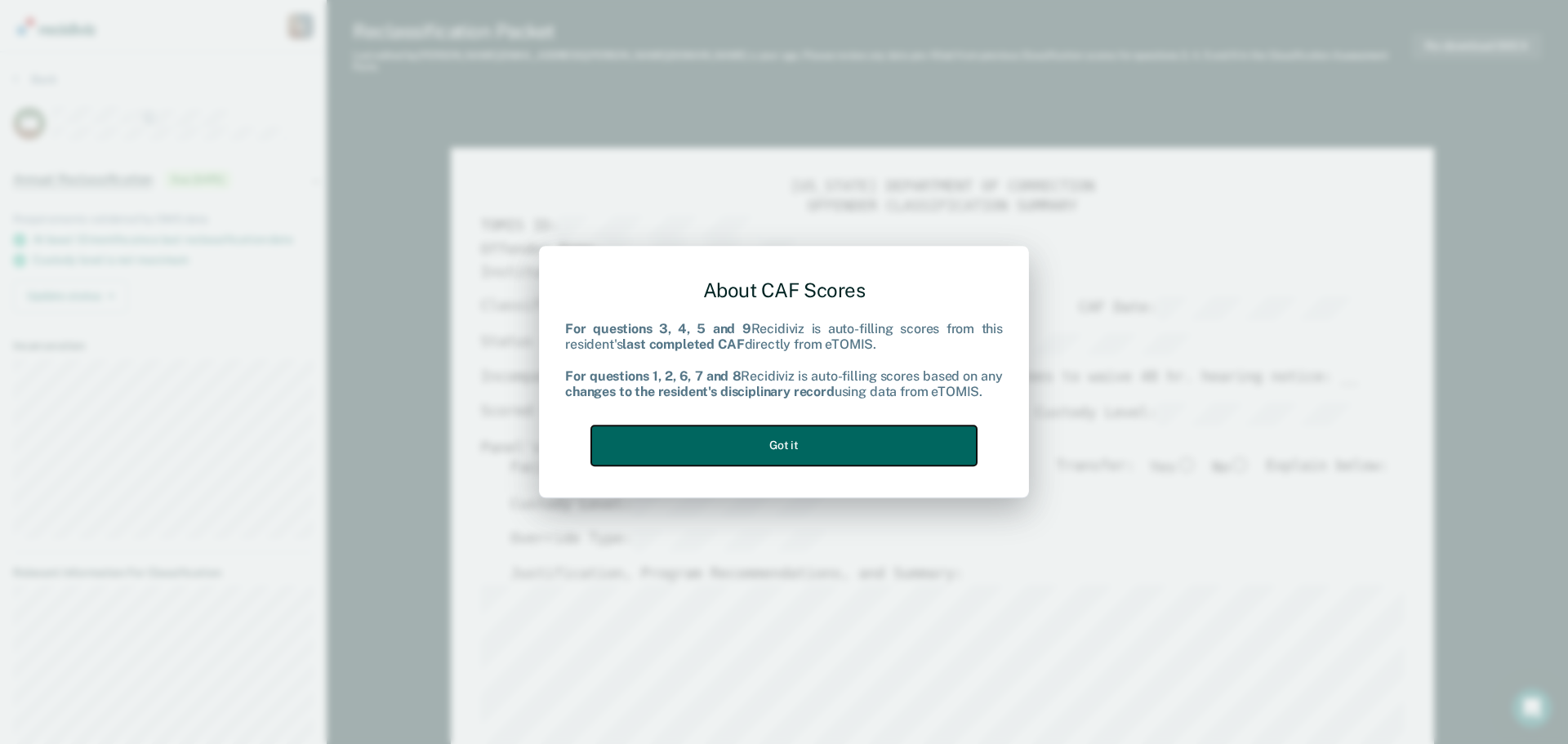
click at [850, 443] on button "Got it" at bounding box center [784, 445] width 386 height 40
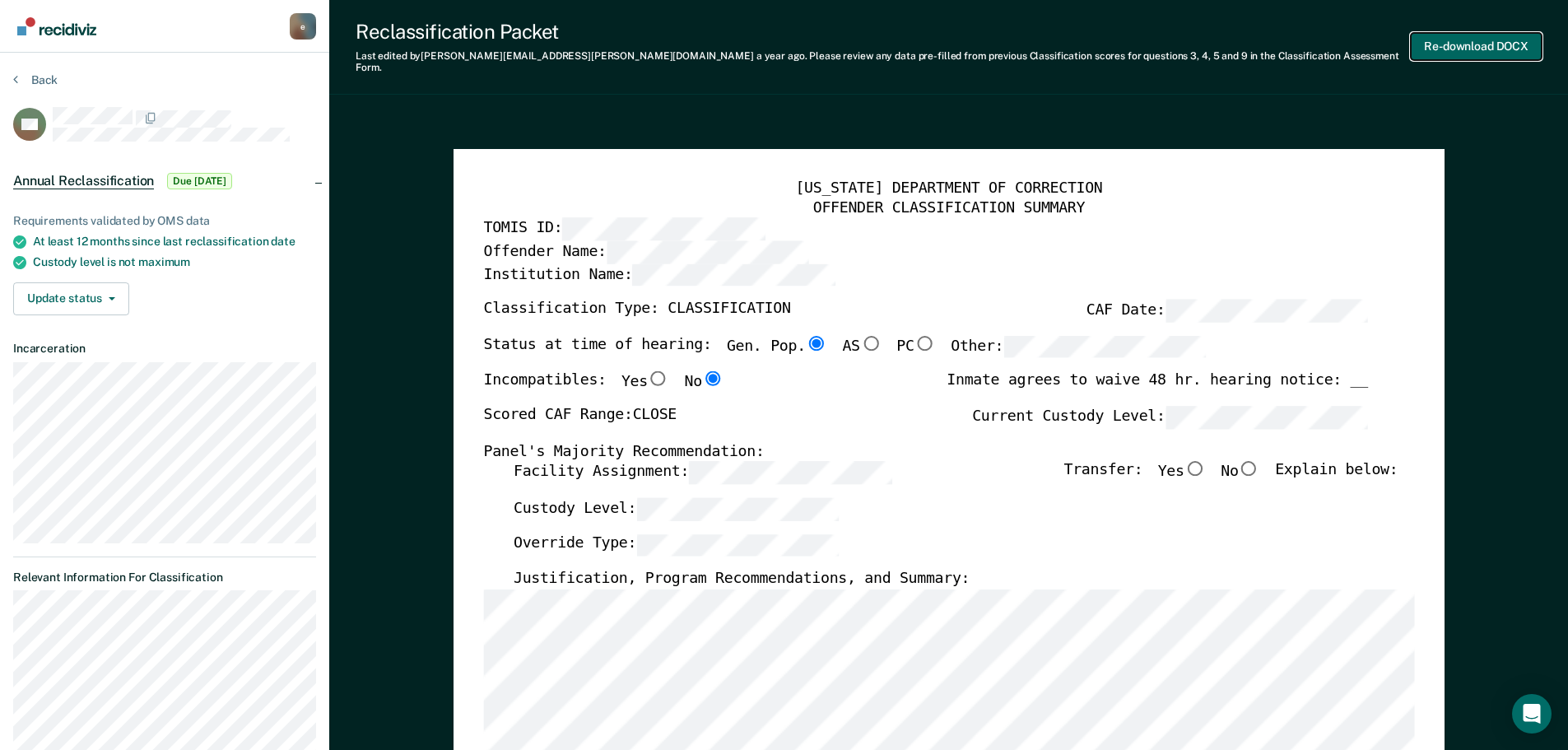
click at [1493, 48] on button "Re-download DOCX" at bounding box center [1475, 46] width 130 height 27
type textarea "x"
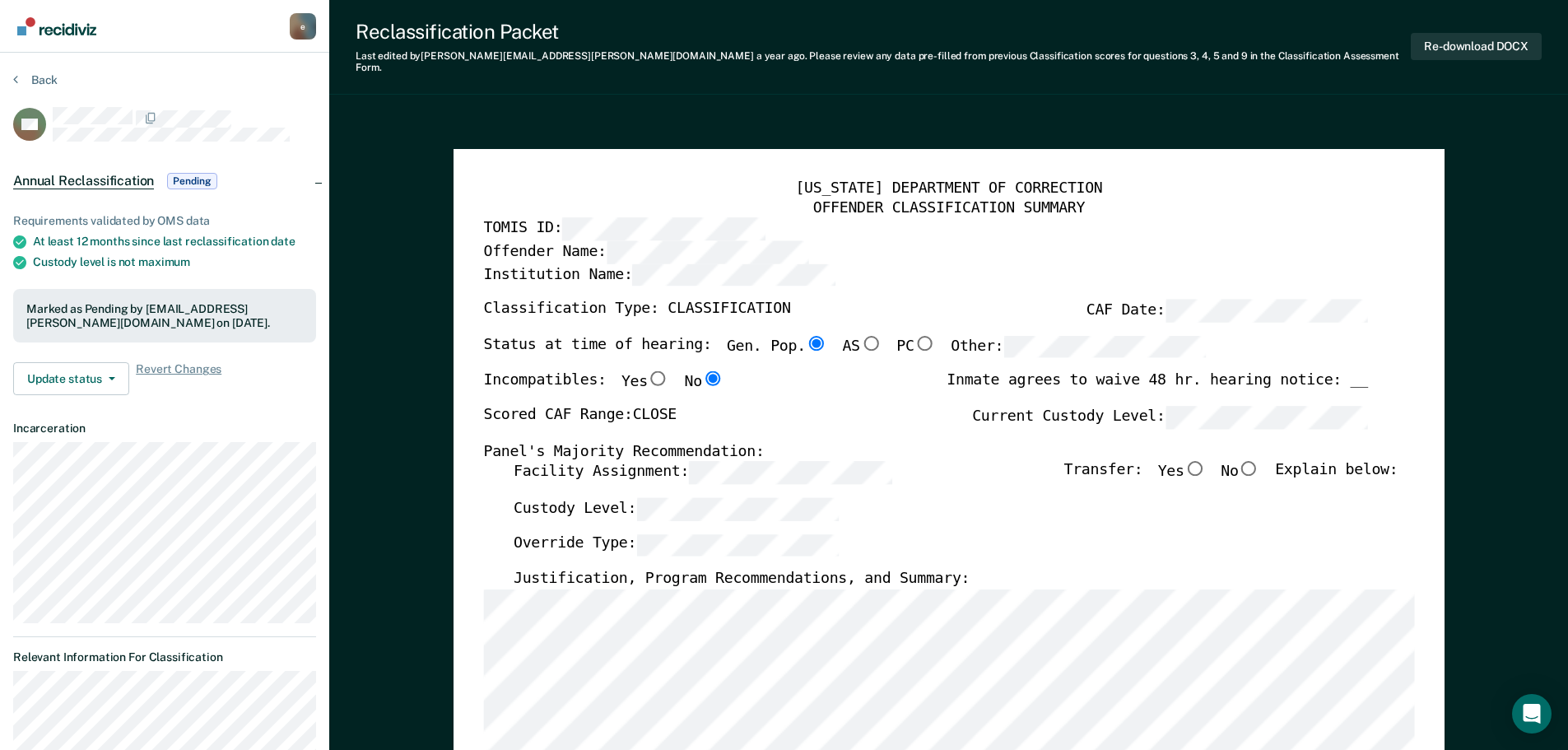
click at [22, 28] on img "Go to Recidiviz Home" at bounding box center [57, 27] width 79 height 19
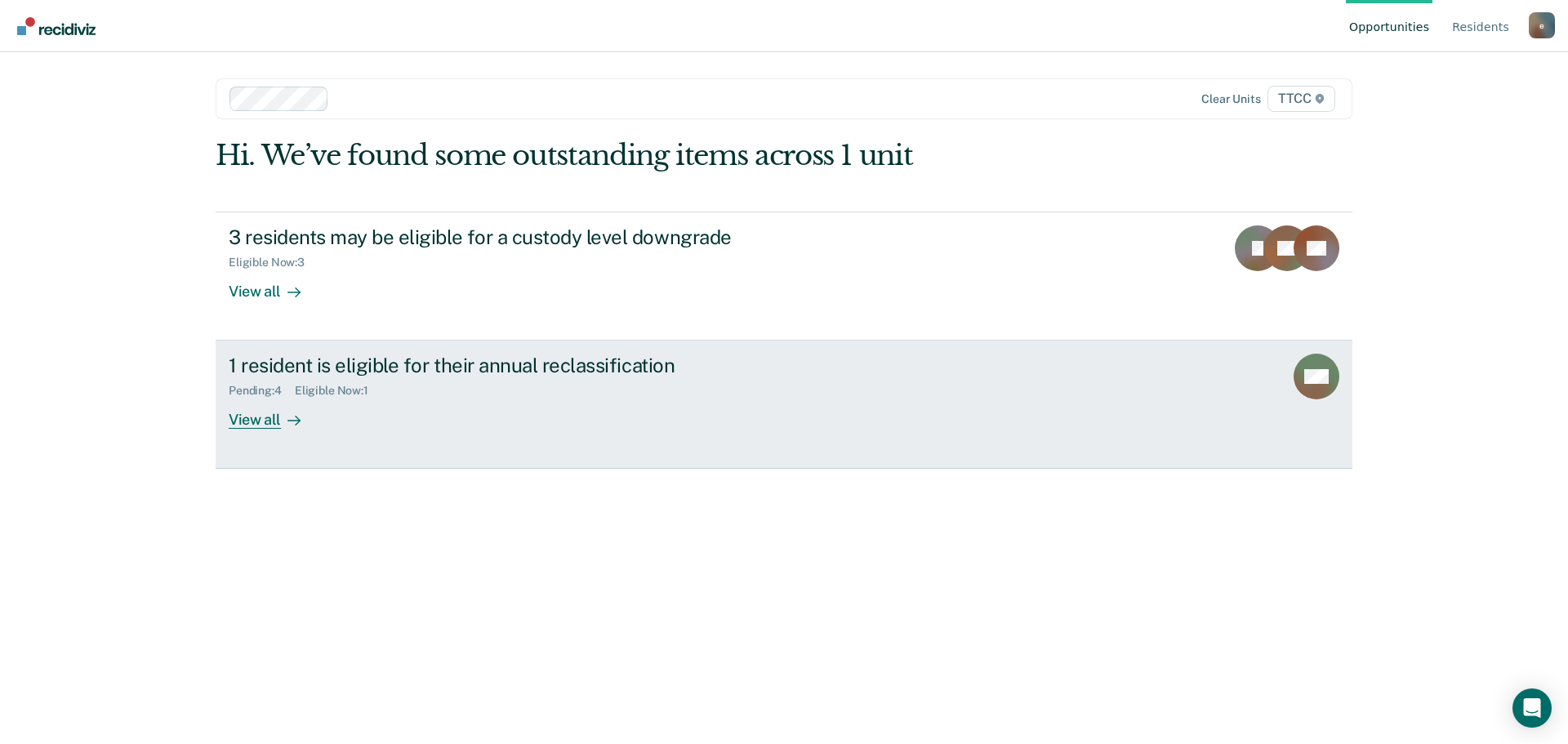
click at [247, 414] on div "View all" at bounding box center [275, 413] width 92 height 32
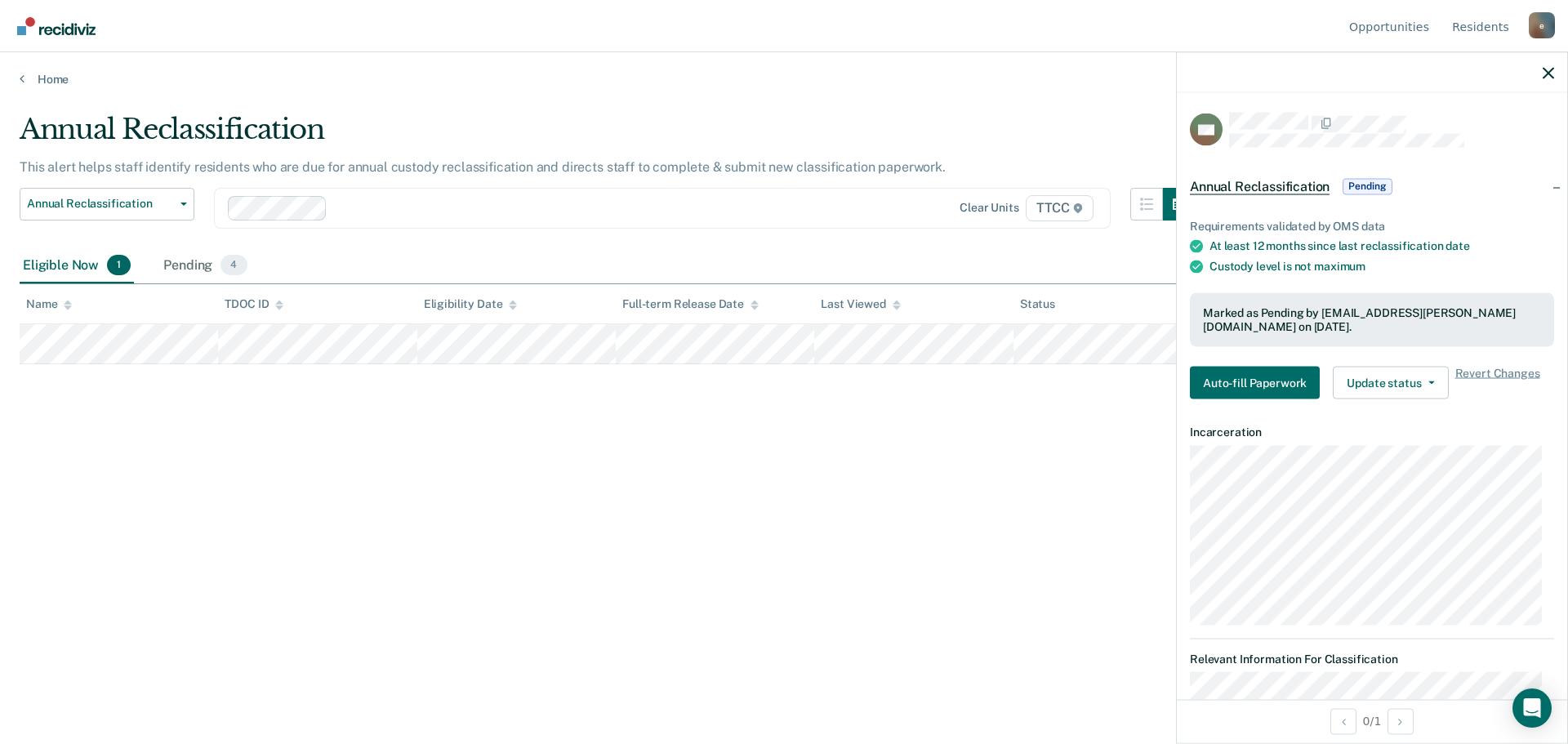
click at [255, 430] on div "Annual Reclassification This alert helps staff identify residents who are due f…" at bounding box center [783, 367] width 1529 height 509
click at [168, 264] on div "Pending 4" at bounding box center [205, 266] width 90 height 36
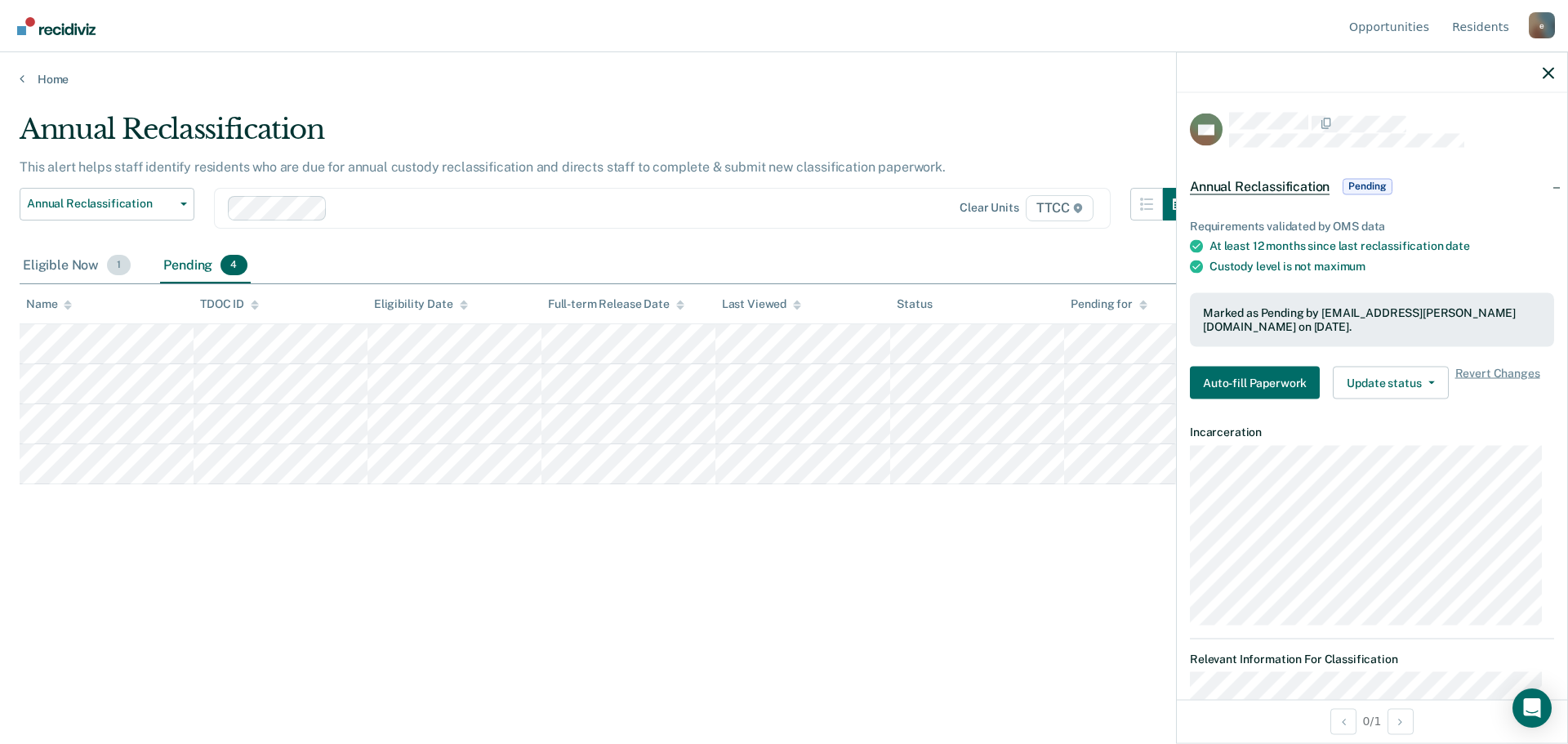
click at [91, 265] on div "Eligible Now 1" at bounding box center [76, 266] width 114 height 36
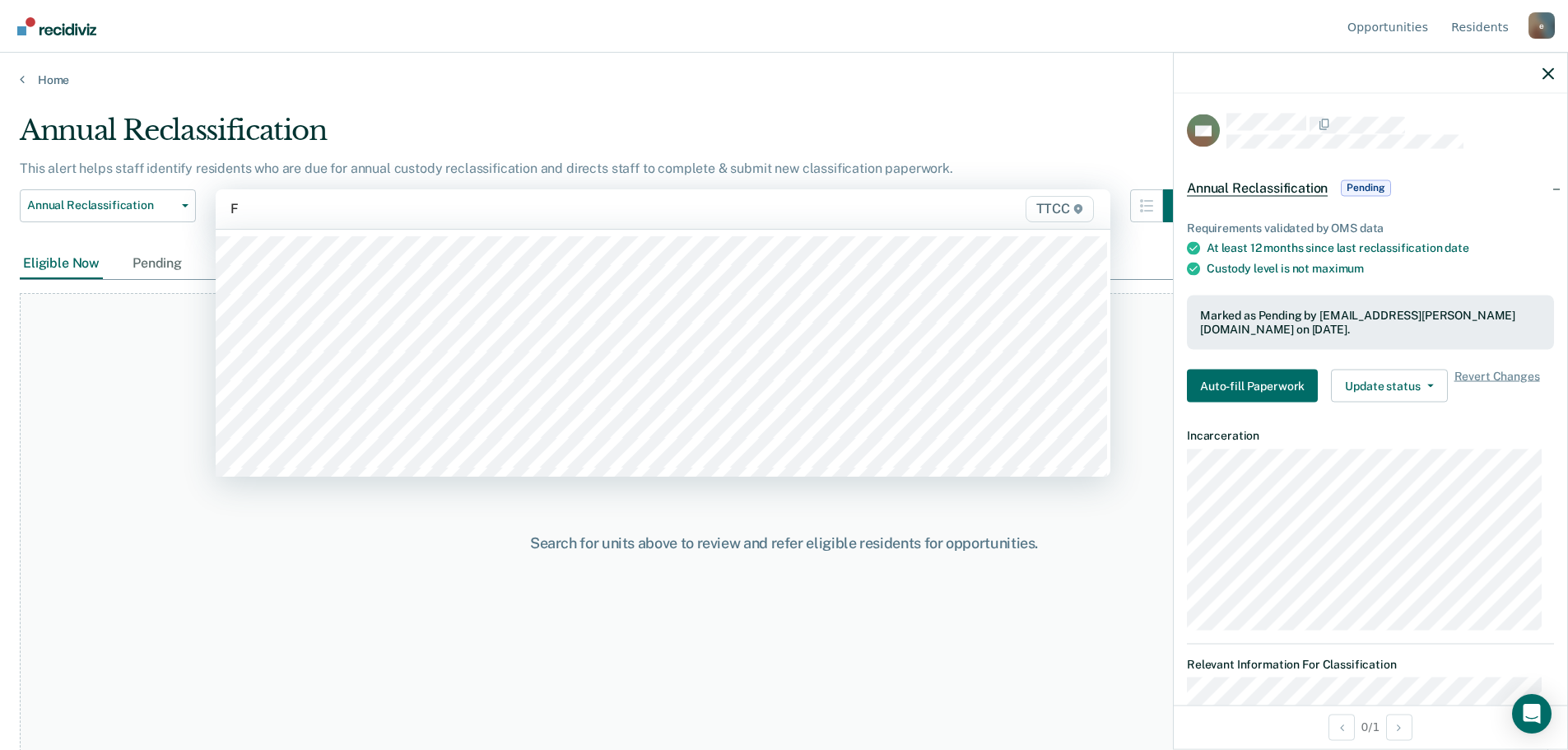
type input "FB"
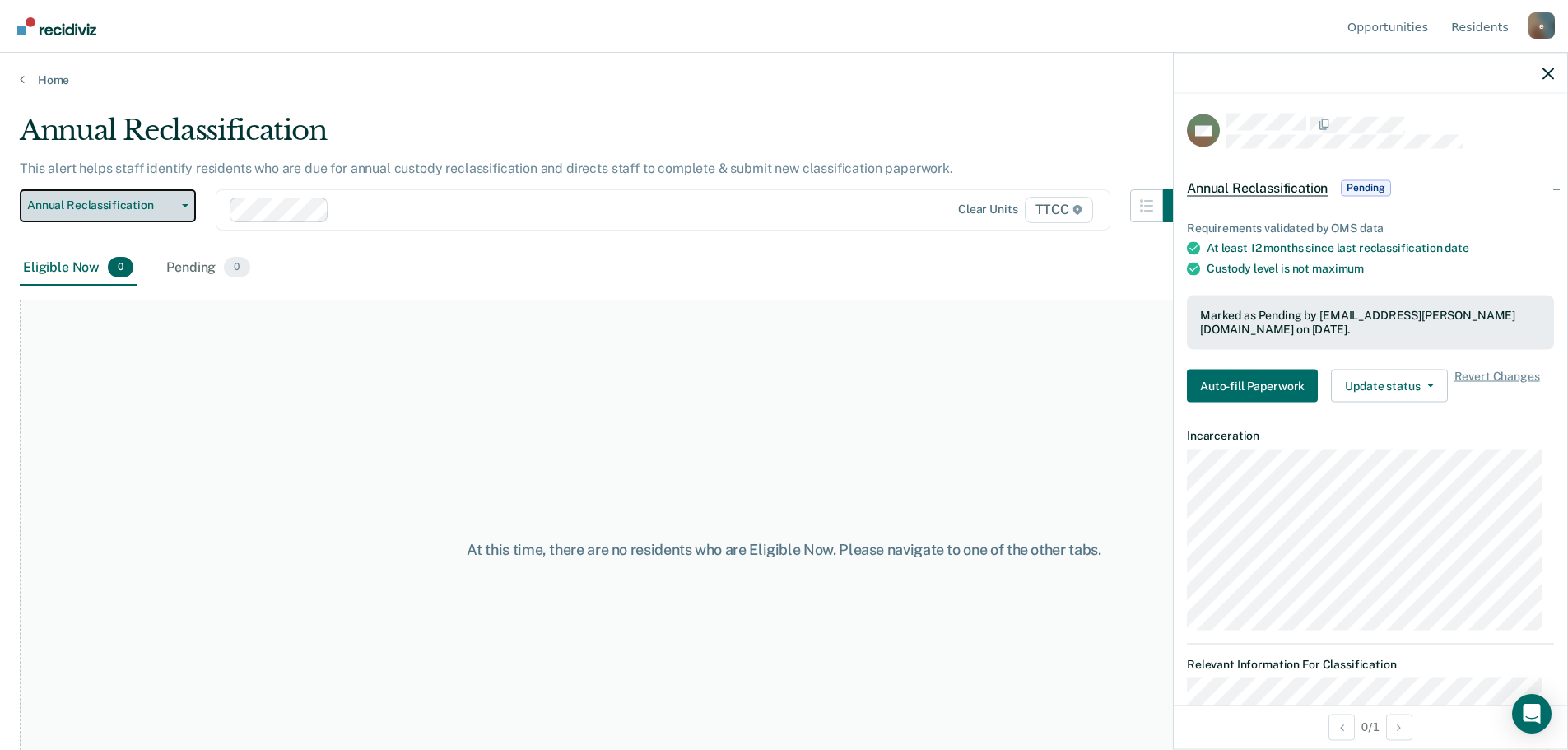
click at [141, 204] on span "Annual Reclassification" at bounding box center [101, 205] width 148 height 14
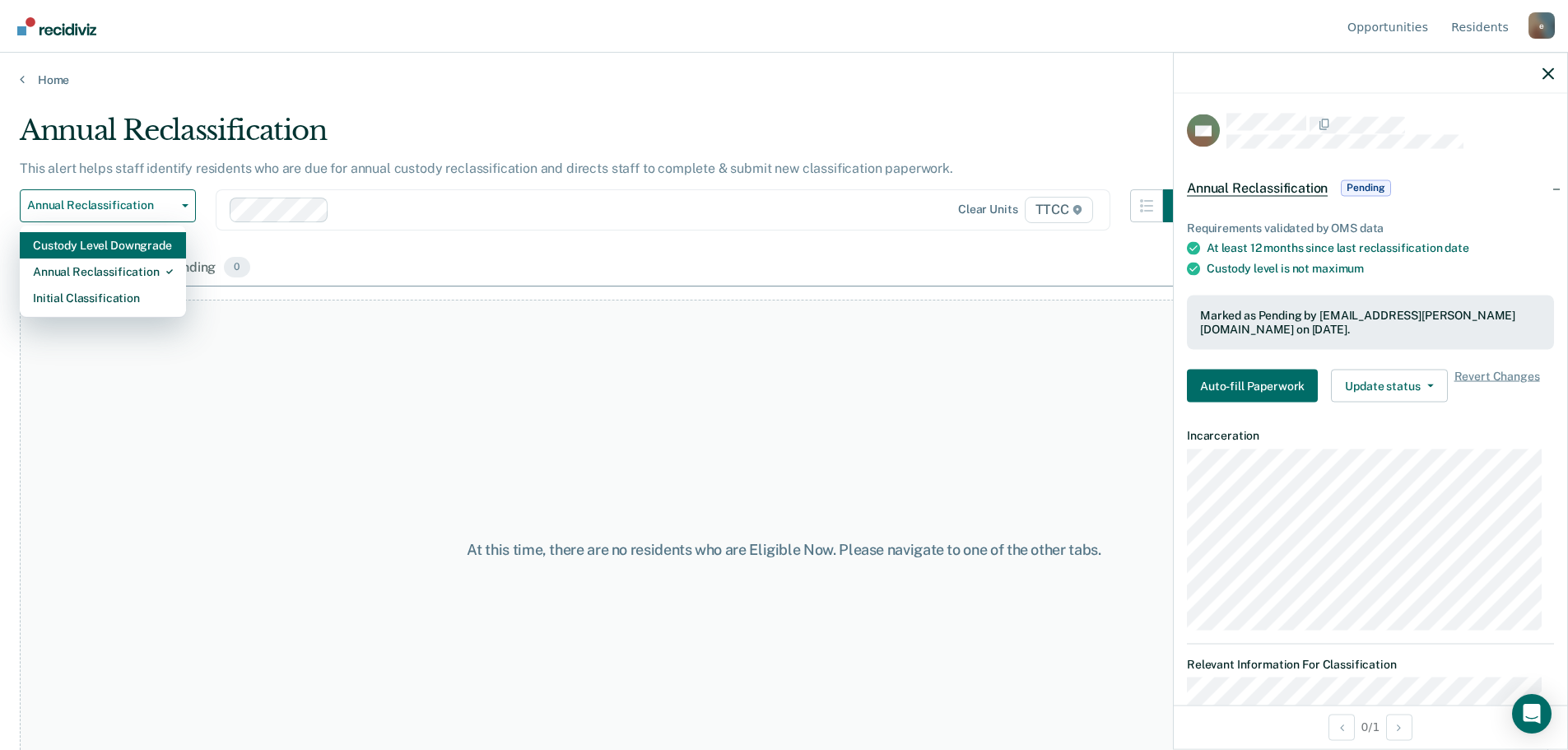
click at [125, 252] on div "Custody Level Downgrade" at bounding box center [103, 245] width 140 height 26
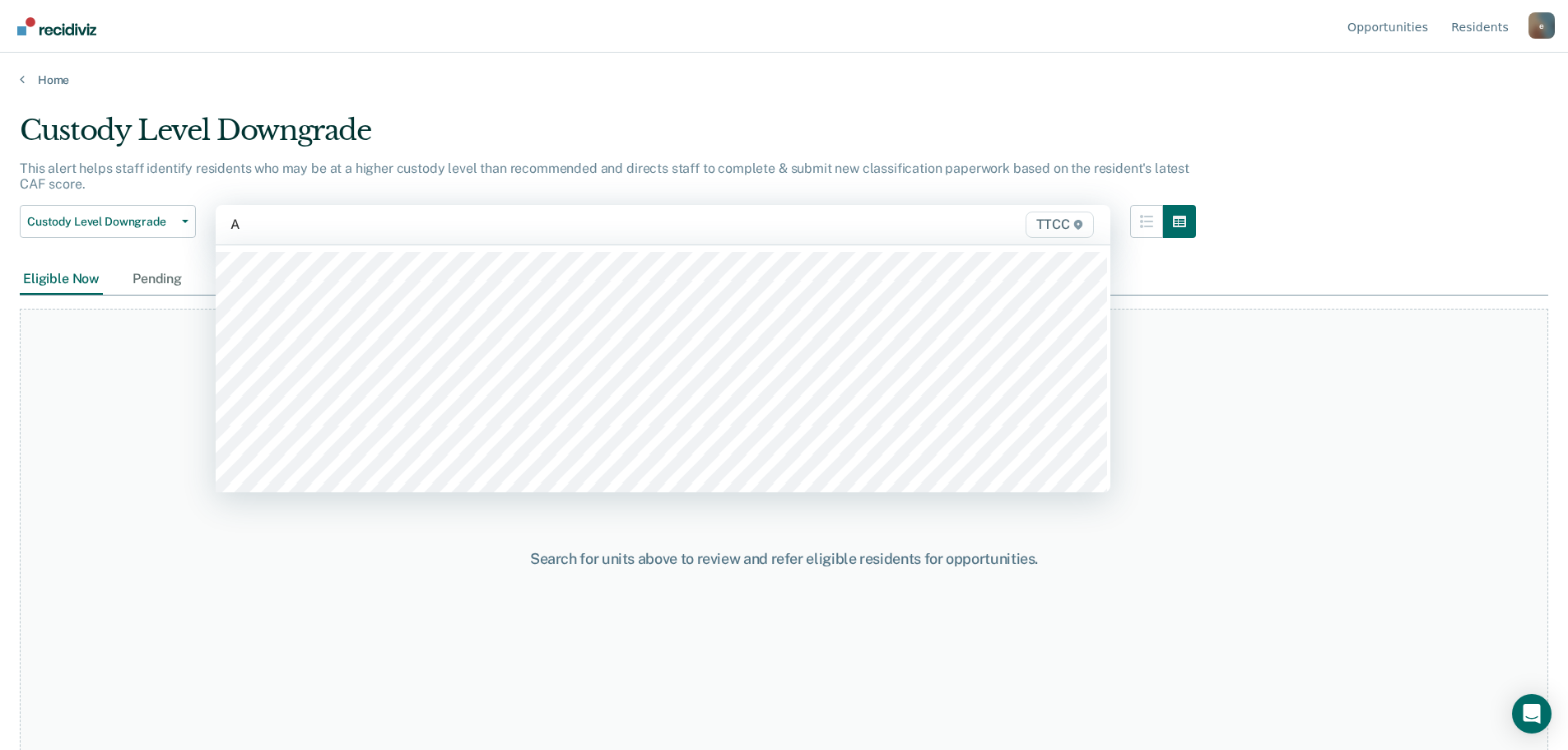
type input "AC"
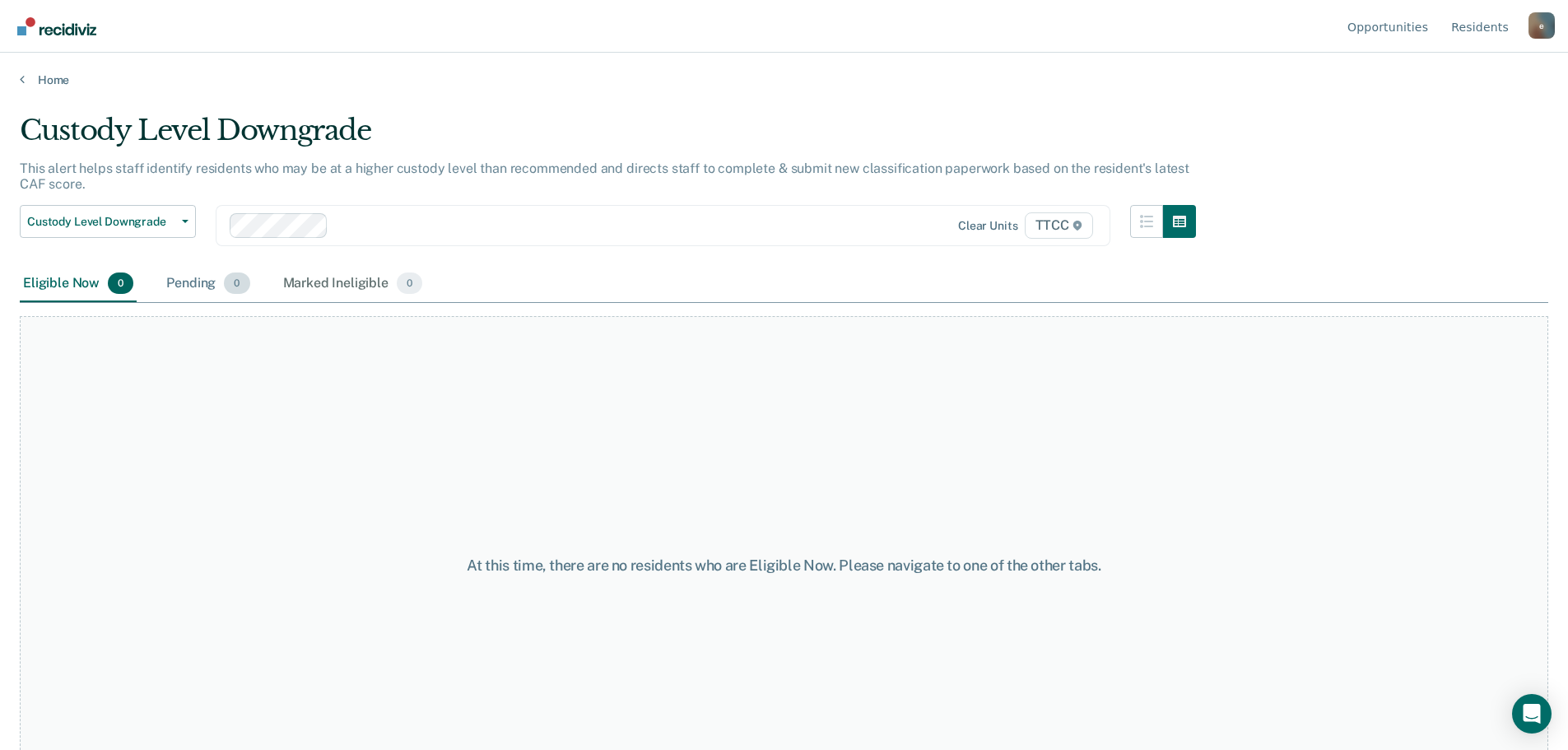
click at [206, 286] on div "Pending 0" at bounding box center [208, 284] width 90 height 36
click at [97, 279] on div "Eligible Now 0" at bounding box center [77, 284] width 117 height 36
